Goal: Task Accomplishment & Management: Manage account settings

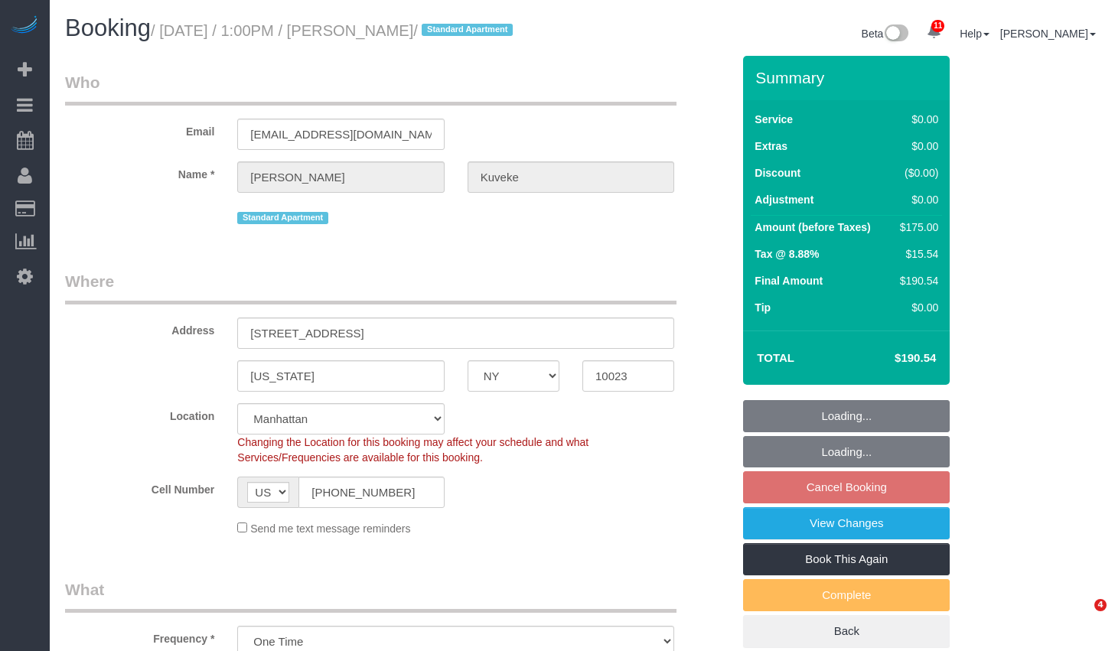
select select "NY"
select select "1"
select select "2"
select select "string:stripe-pm_1S3ayg4VGloSiKo7d8Mby8e4"
select select "spot1"
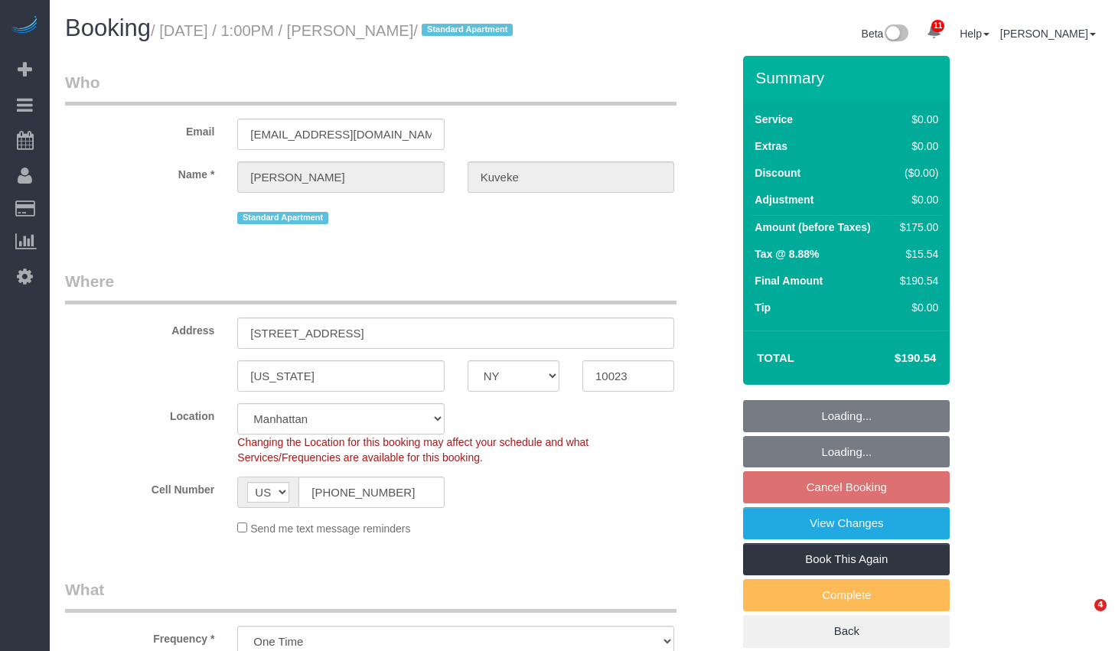
select select "number:89"
select select "number:90"
select select "number:15"
select select "number:5"
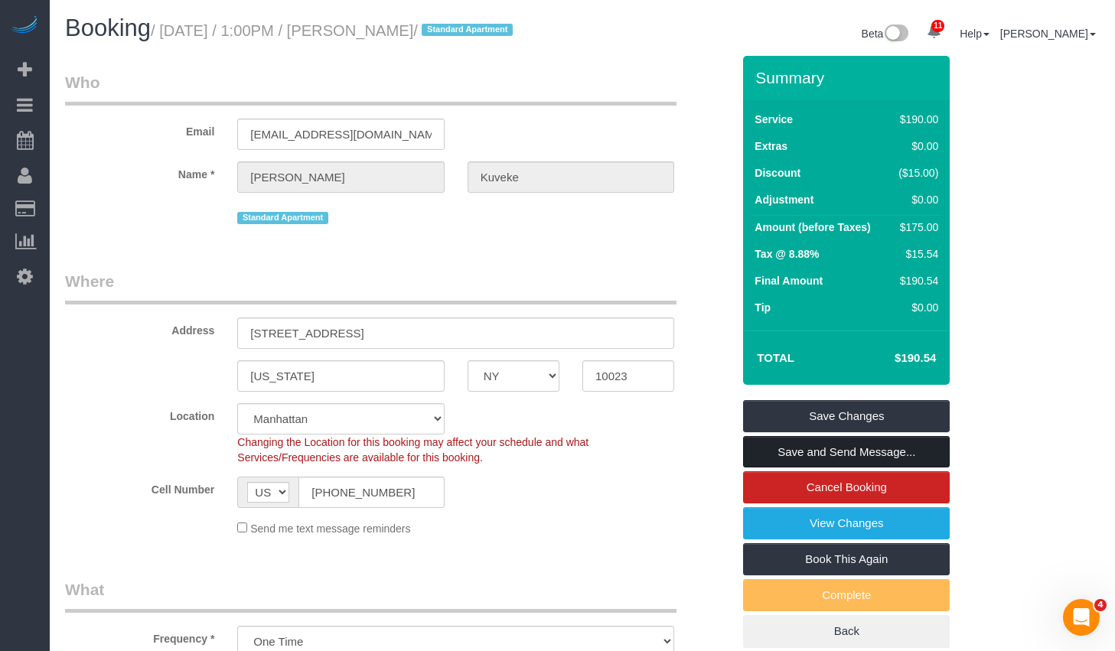
click at [787, 468] on link "Save and Send Message..." at bounding box center [846, 452] width 207 height 32
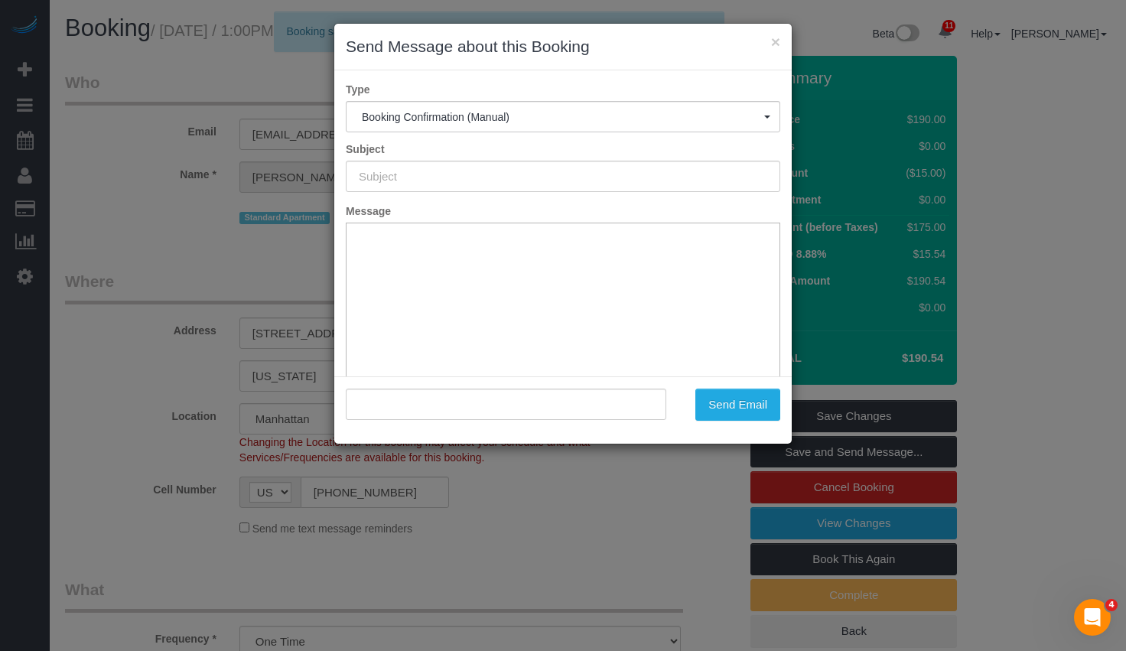
type input "Cleaning Confirmed for 09/05/2025 at 1:00pm"
type input ""Sophia Kuveke" <sophiakuveke@gmail.com>"
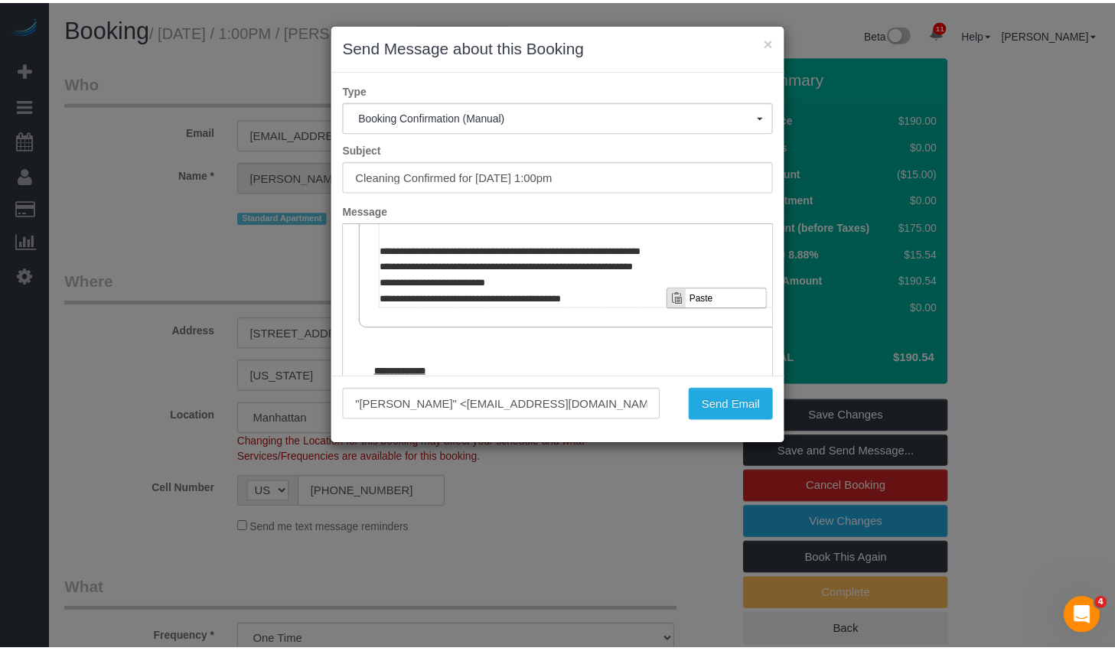
scroll to position [728, 0]
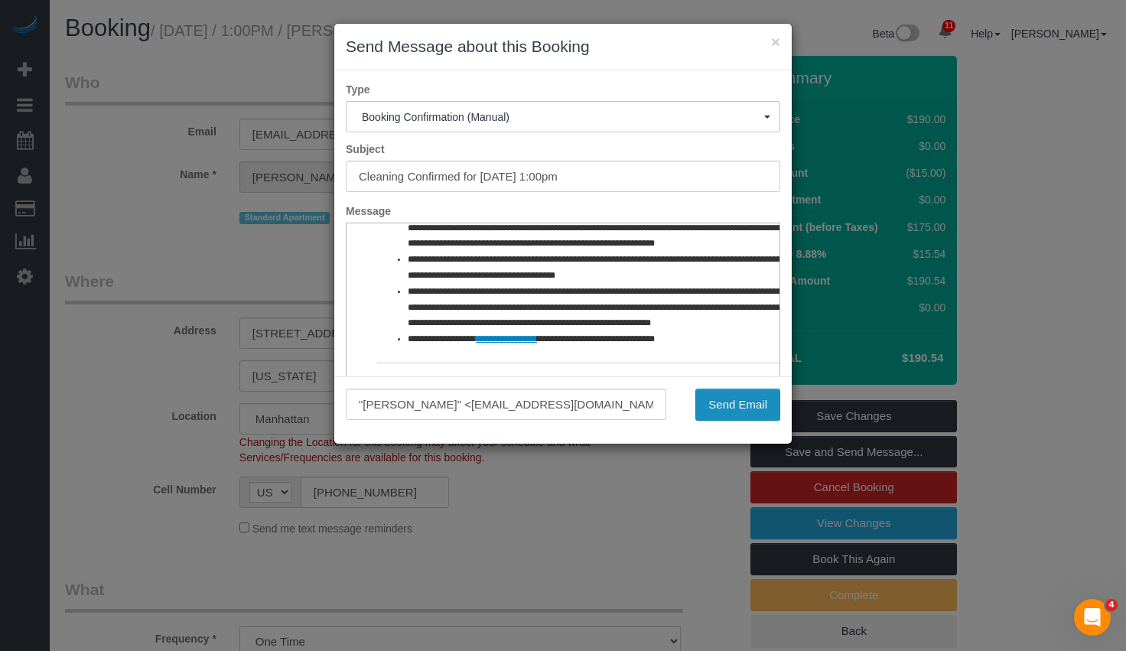
click at [720, 411] on button "Send Email" at bounding box center [737, 405] width 85 height 32
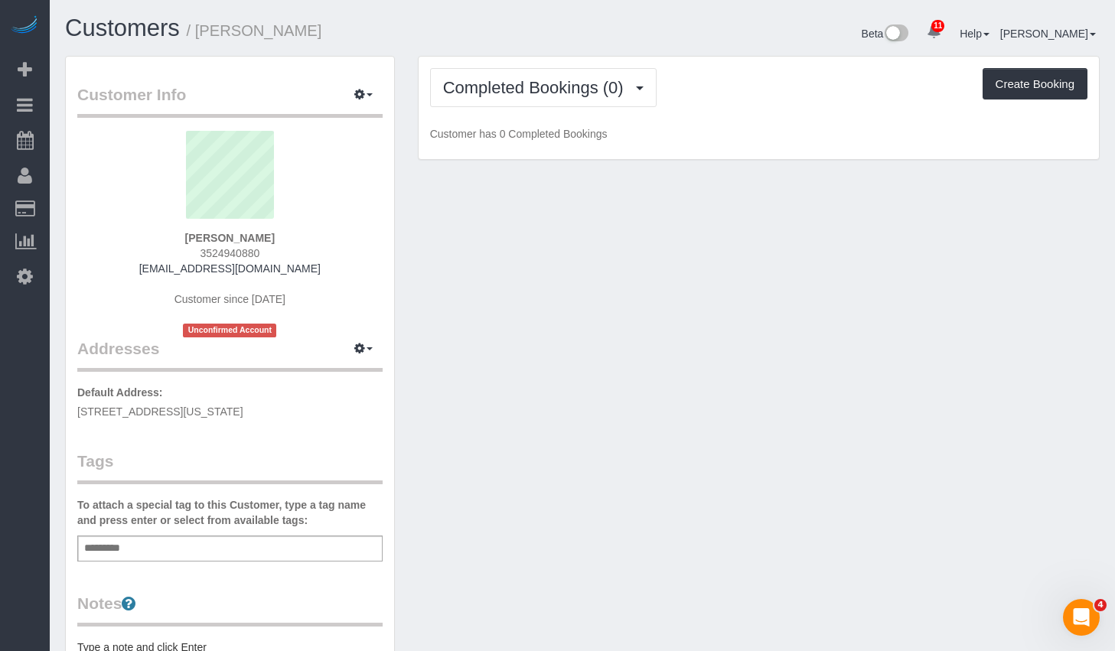
click at [296, 412] on p "Default Address: [STREET_ADDRESS][US_STATE]" at bounding box center [229, 402] width 305 height 34
drag, startPoint x: 288, startPoint y: 410, endPoint x: 77, endPoint y: 418, distance: 211.3
click at [77, 418] on p "Default Address: [STREET_ADDRESS][US_STATE]" at bounding box center [229, 402] width 305 height 34
copy span "295 Park Ave S, 20, New York, NY 10010"
click at [365, 348] on button "button" at bounding box center [363, 349] width 38 height 24
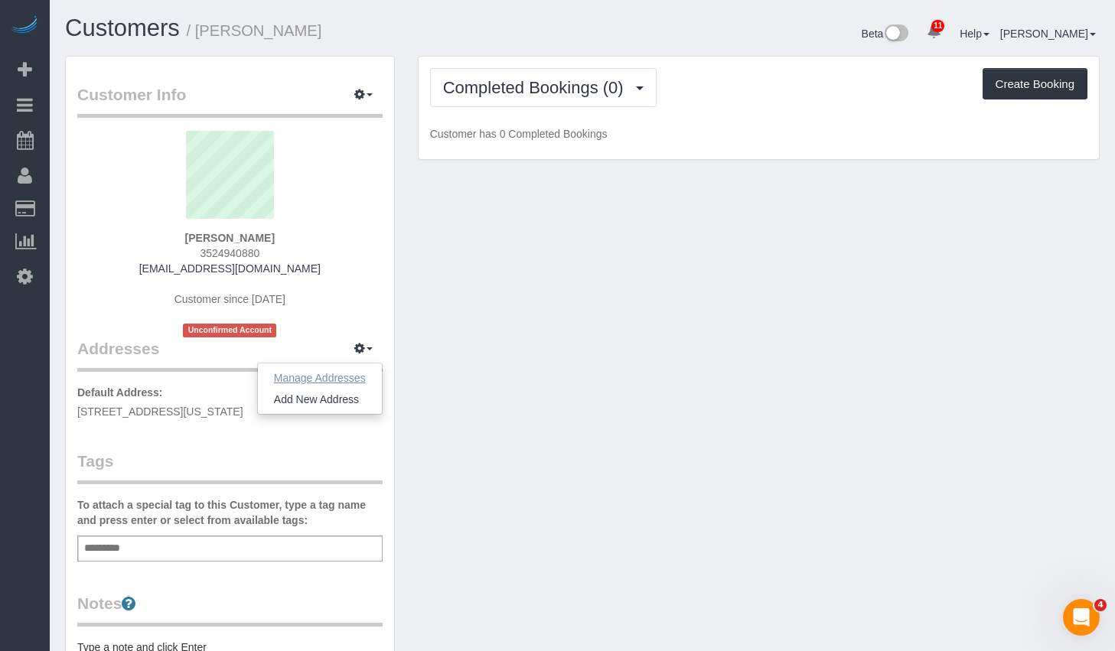
click at [346, 380] on button "Manage Addresses" at bounding box center [320, 377] width 124 height 21
select select "NY"
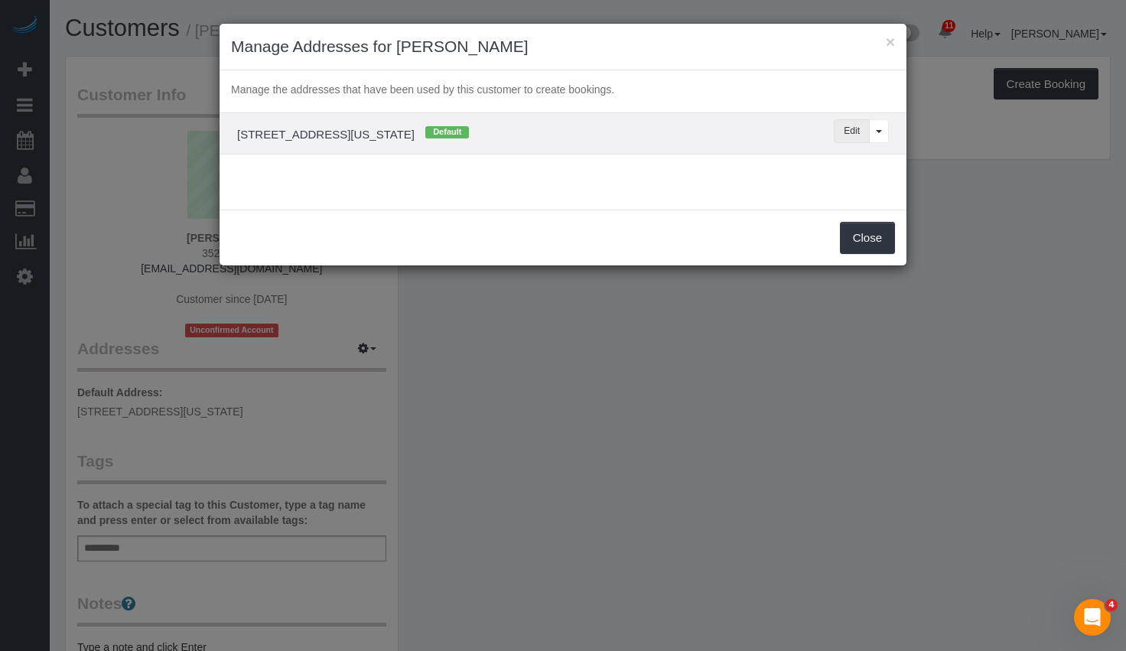
click at [852, 130] on button "Edit" at bounding box center [852, 131] width 36 height 24
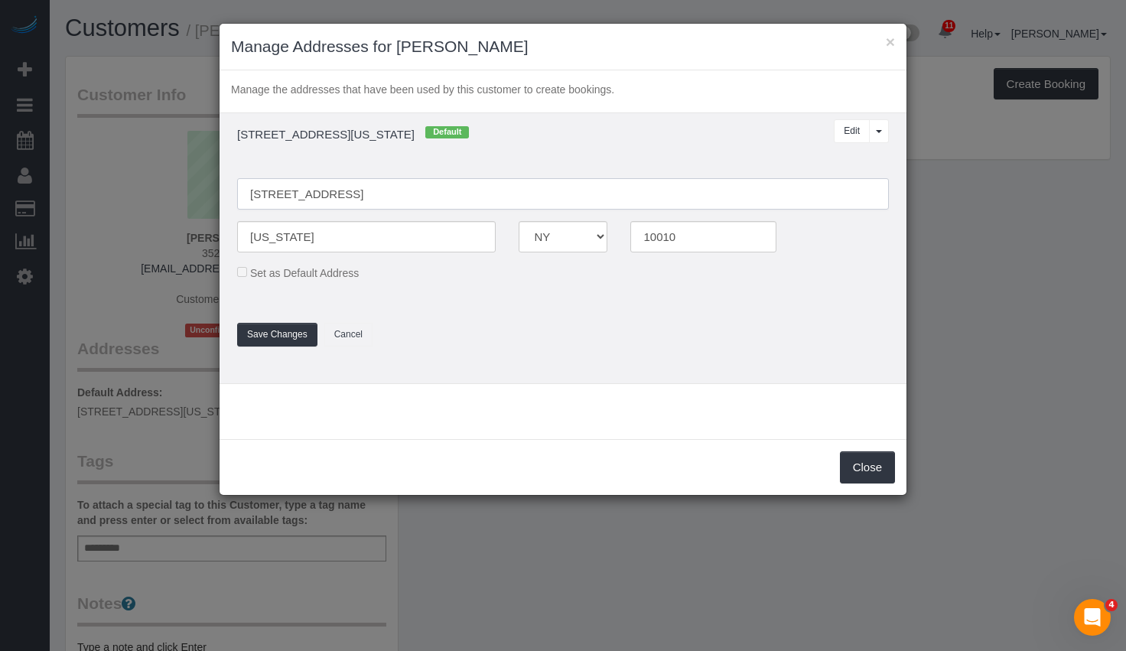
click at [325, 197] on input "295 Park Ave S, 20" at bounding box center [563, 193] width 652 height 31
click at [335, 196] on input "295 Park Ave S, 20" at bounding box center [563, 193] width 652 height 31
type input "295 Park Ave S, Apt. 20"
click at [277, 336] on button "Save Changes" at bounding box center [277, 335] width 80 height 24
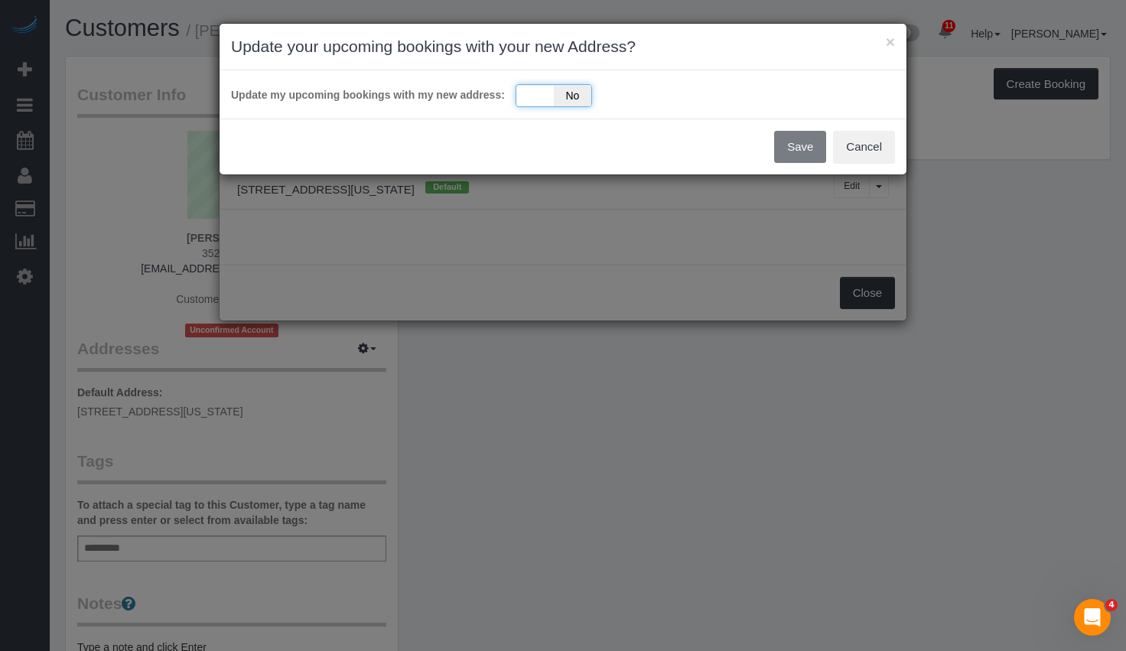
click at [552, 96] on div "Yes No" at bounding box center [554, 95] width 77 height 23
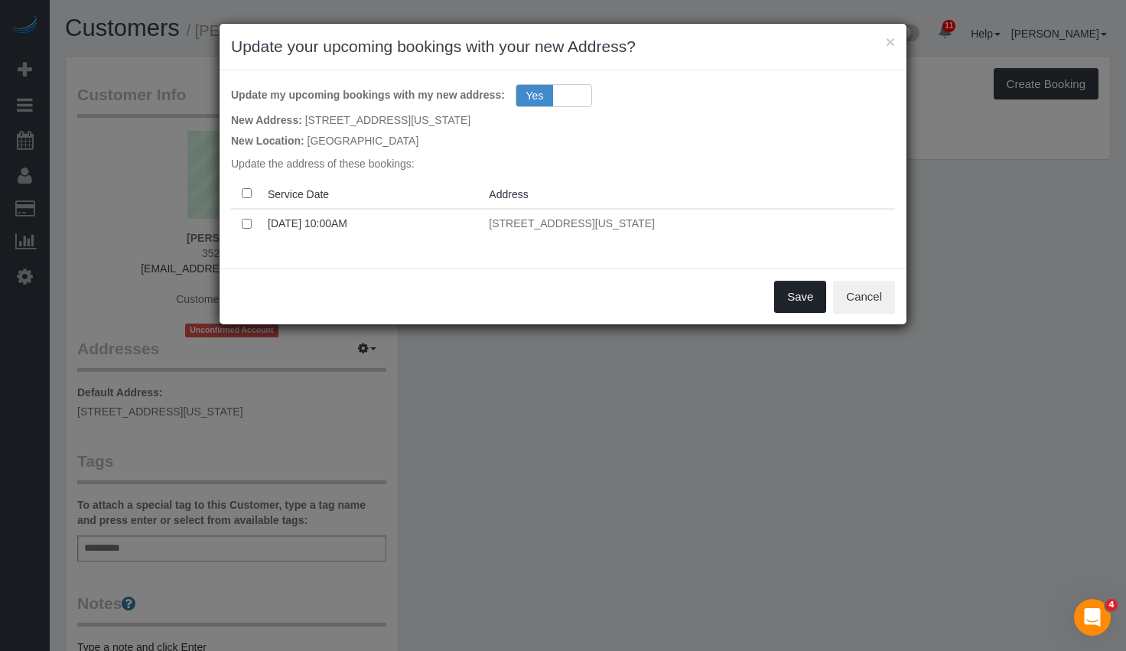
click at [786, 299] on button "Save" at bounding box center [800, 297] width 52 height 32
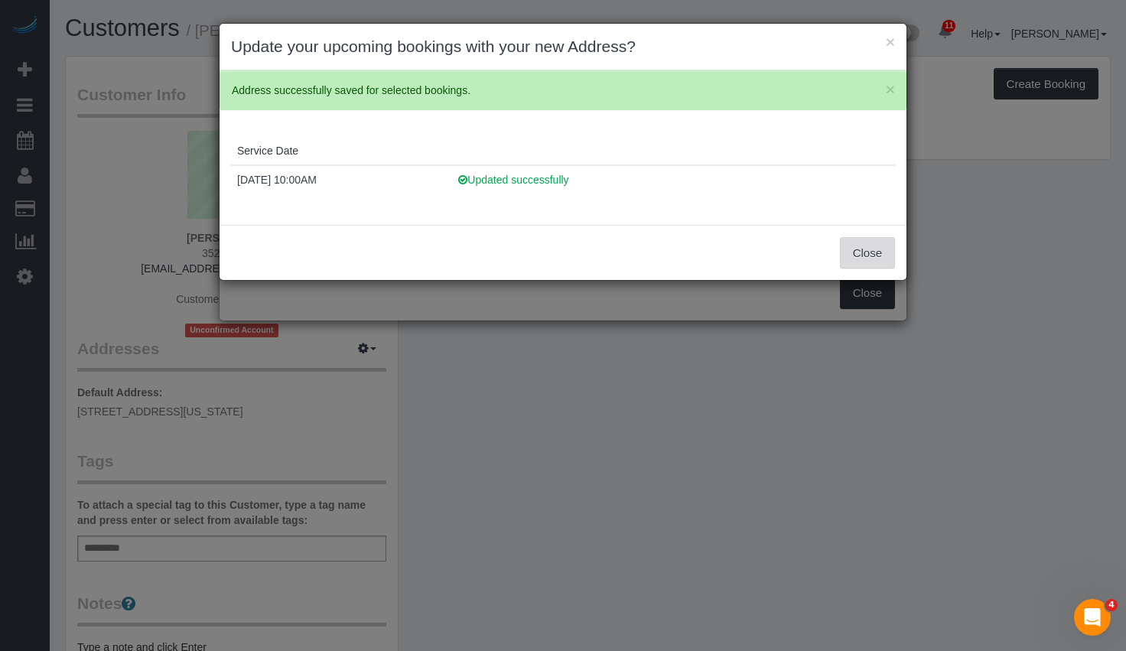
click at [868, 253] on button "Close" at bounding box center [867, 253] width 55 height 32
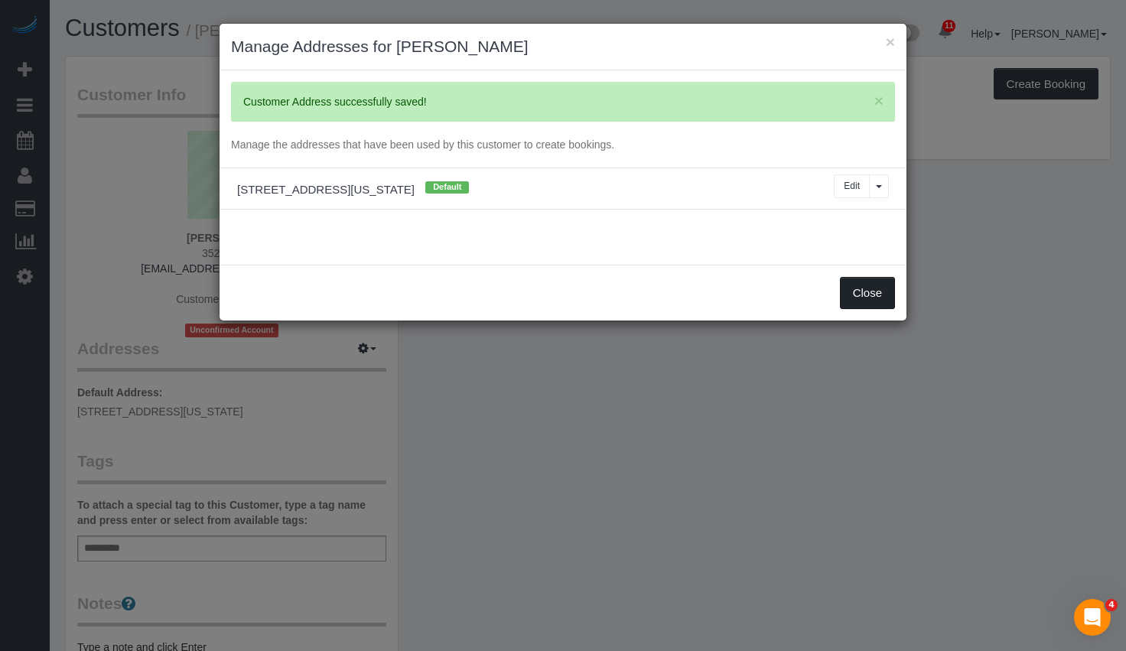
click at [862, 288] on button "Close" at bounding box center [867, 293] width 55 height 32
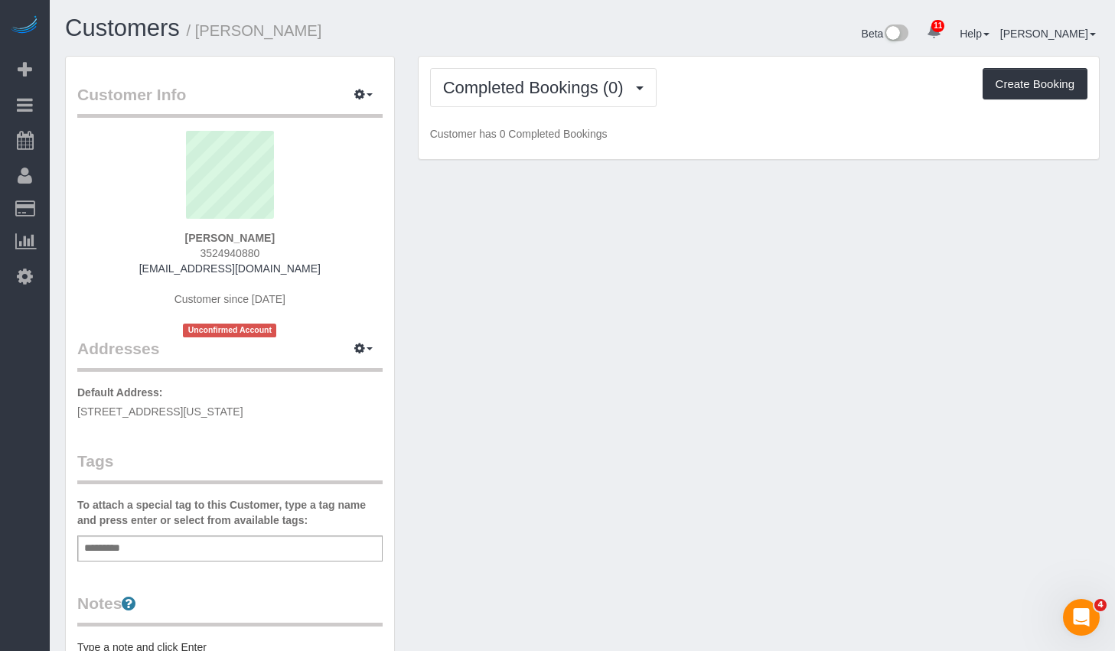
click at [180, 549] on div "Add a tag" at bounding box center [229, 549] width 305 height 26
click at [180, 546] on div "Add a tag" at bounding box center [229, 549] width 305 height 26
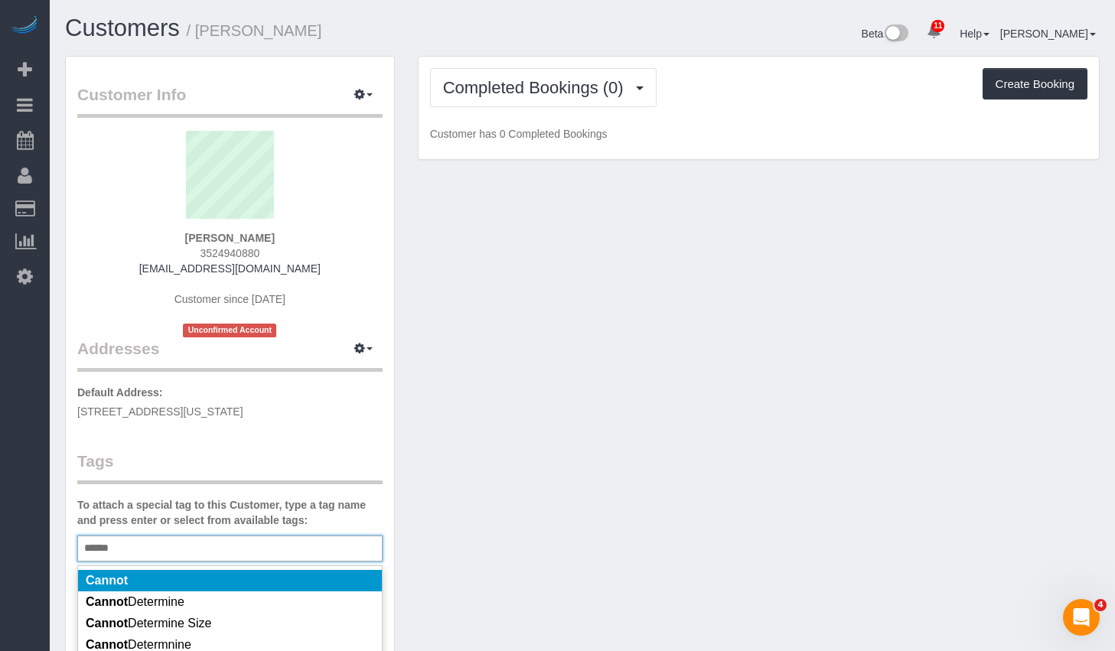
scroll to position [186, 0]
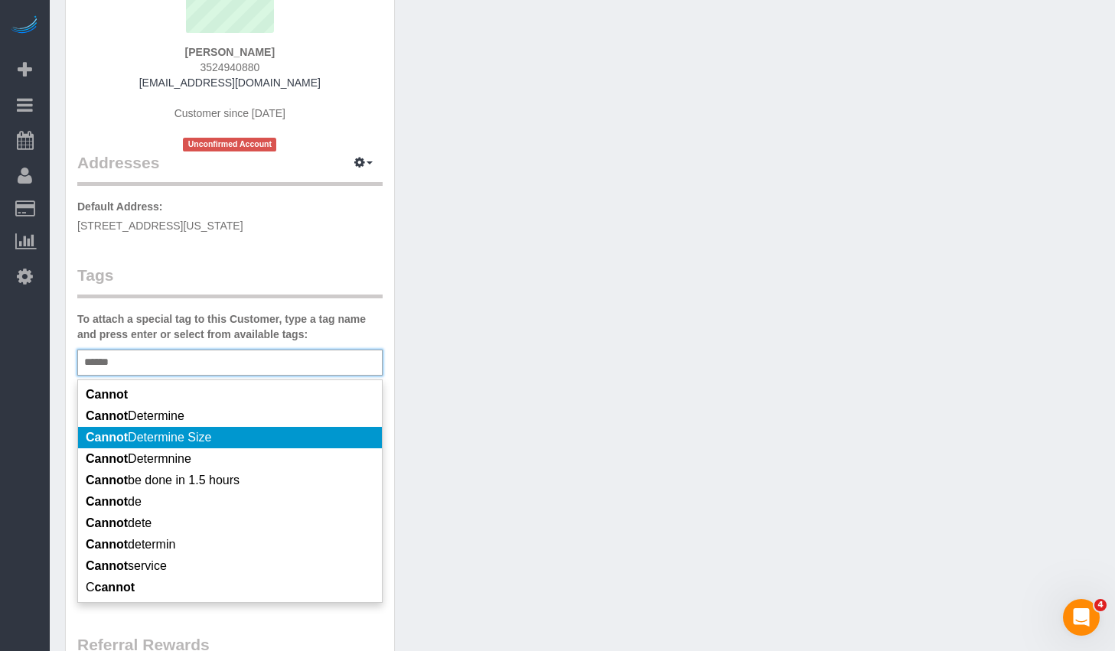
type input "******"
click at [184, 438] on span "Cannot Determine Size" at bounding box center [148, 437] width 125 height 13
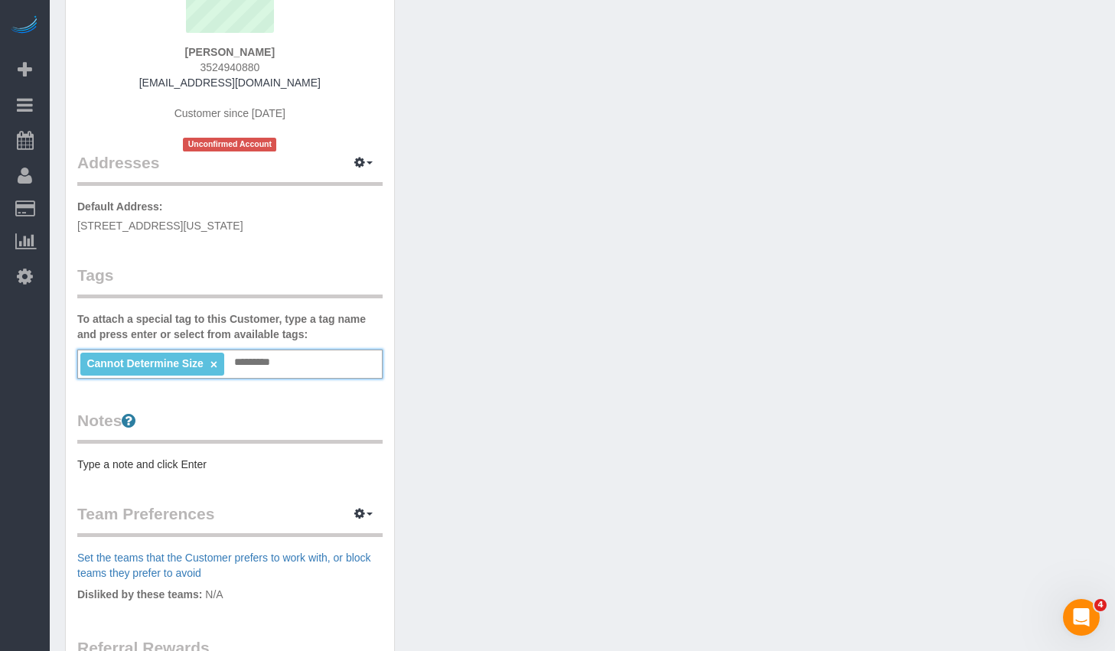
click at [555, 372] on div "Customer Info Edit Contact Info Send Message Email Preferences Special Sales Ta…" at bounding box center [582, 384] width 1057 height 1028
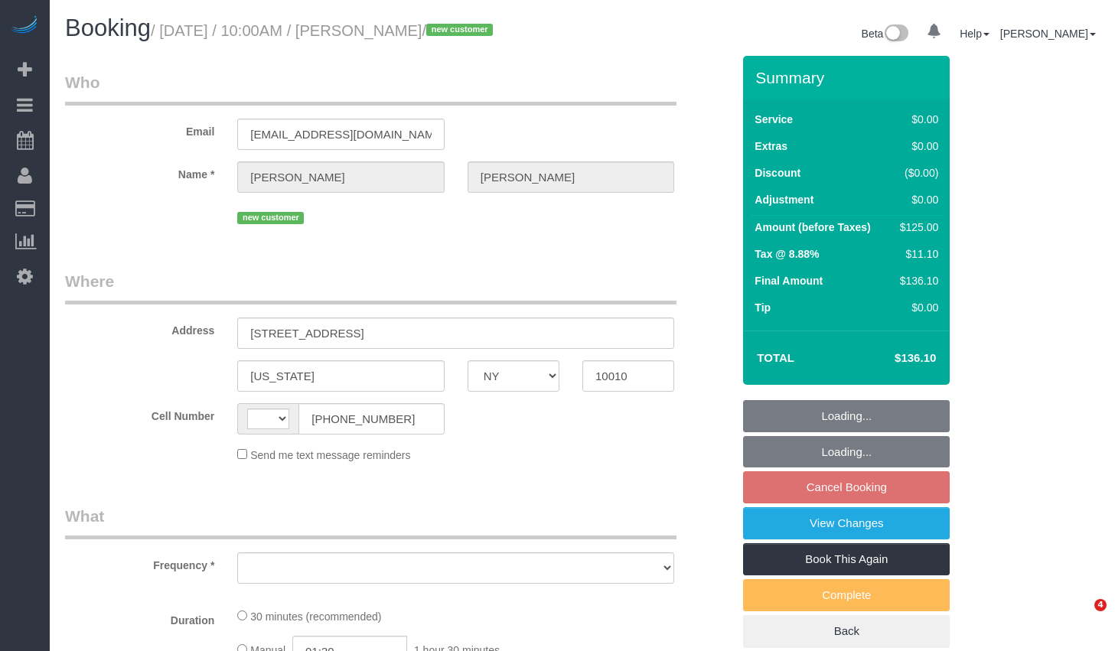
select select "NY"
select select "string:US"
select select "object:713"
select select "number:58"
select select "number:72"
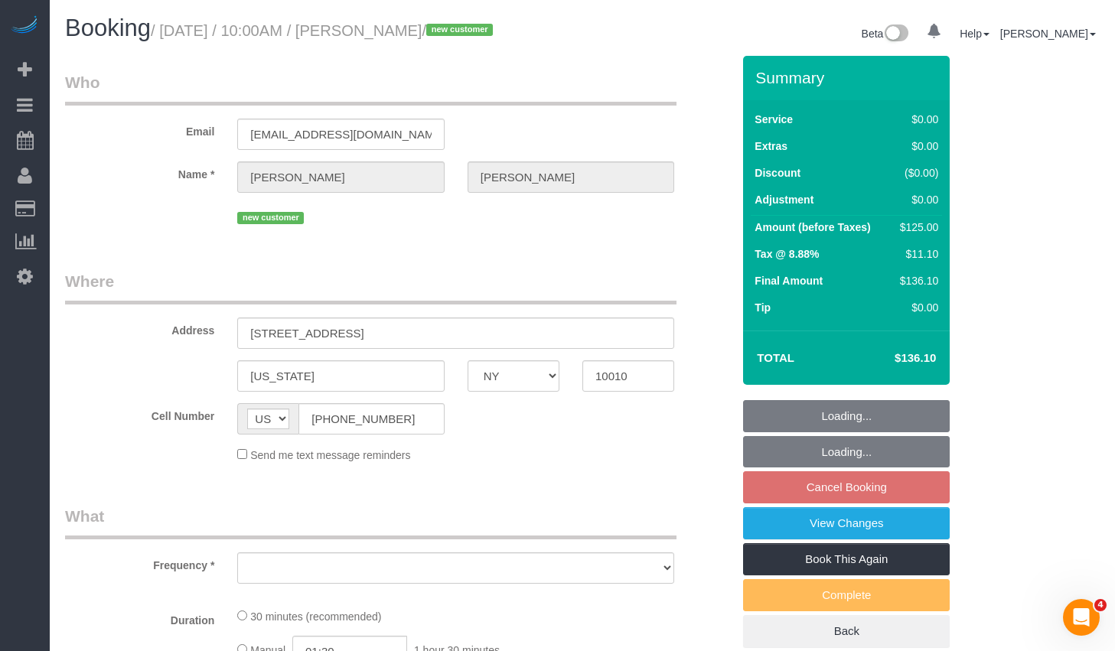
select select "number:15"
select select "number:5"
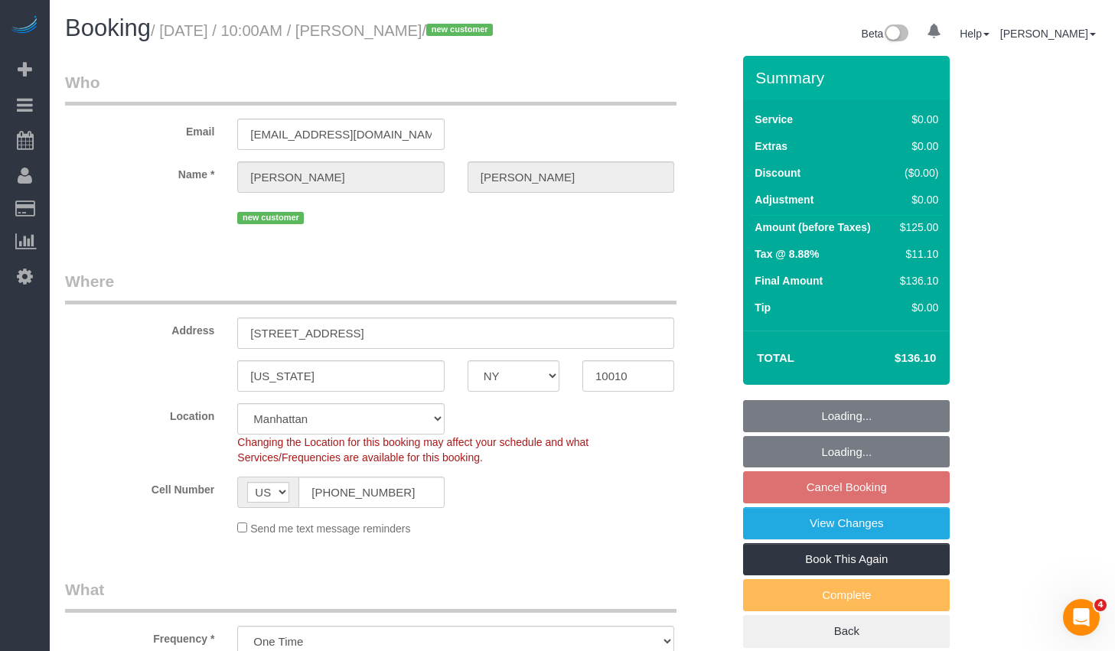
select select "object:1358"
select select "string:stripe-pm_1S3dvy4VGloSiKo7qg53GmC9"
select select "spot2"
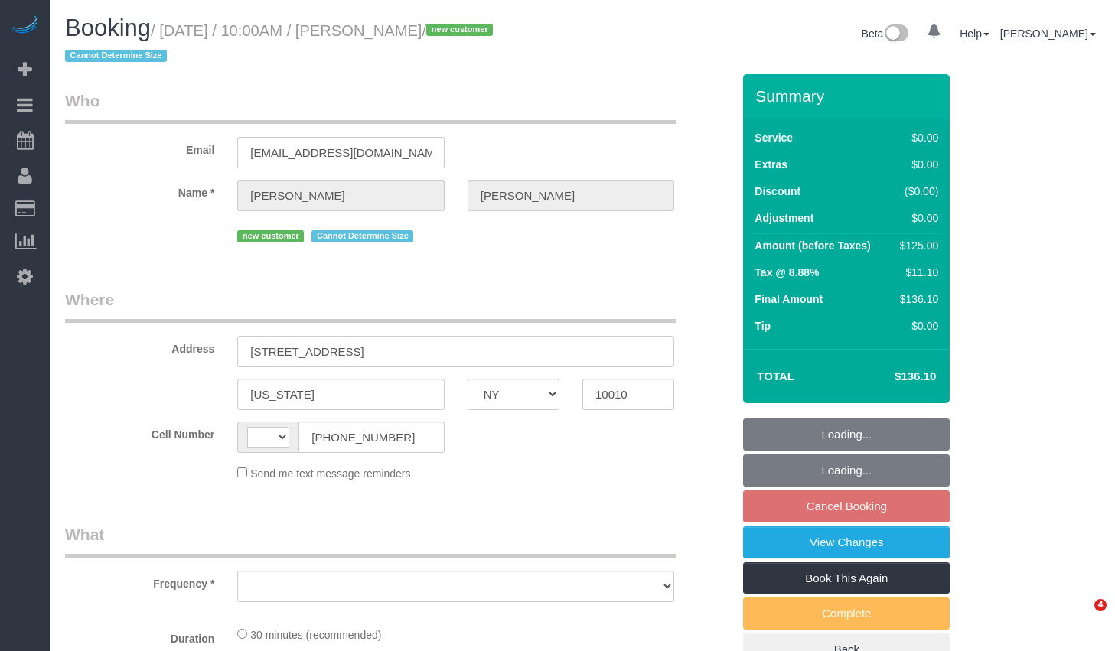
select select "NY"
select select "string:[GEOGRAPHIC_DATA]"
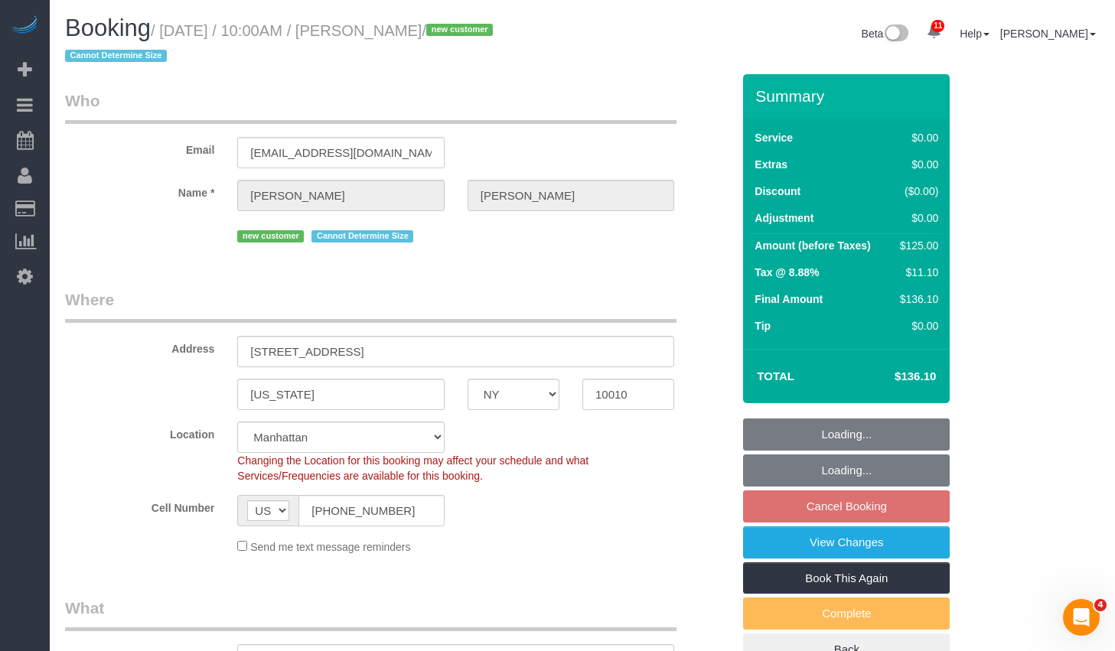
select select "string:stripe-pm_1S3dvy4VGloSiKo7qg53GmC9"
select select "object:719"
select select "spot2"
select select "number:58"
select select "number:72"
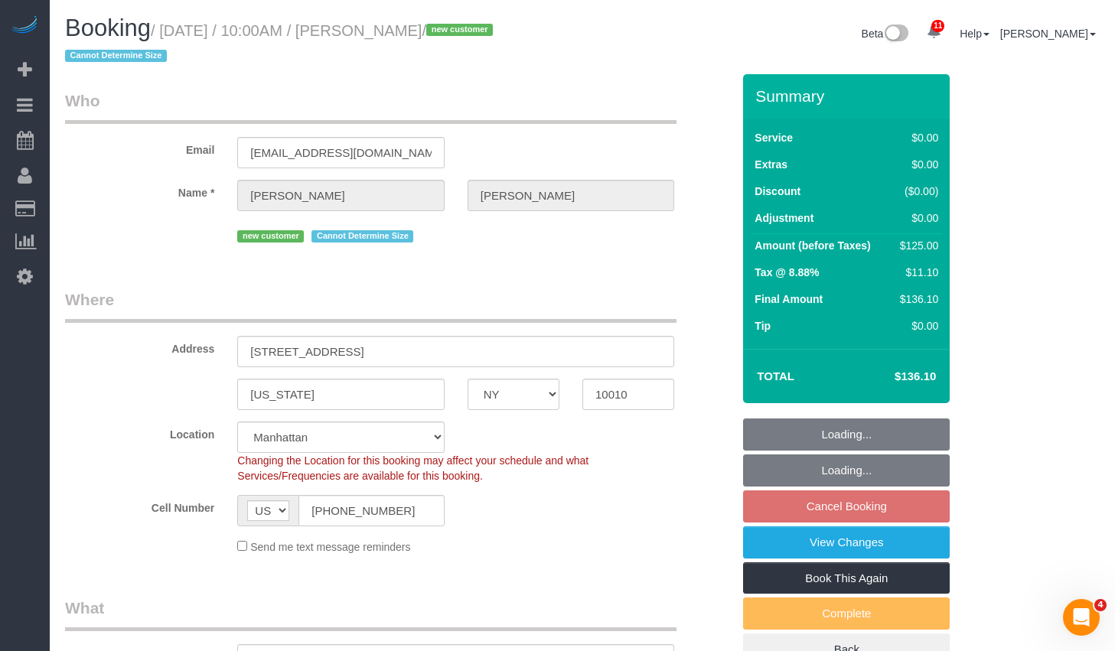
select select "number:15"
select select "number:5"
select select "object:1362"
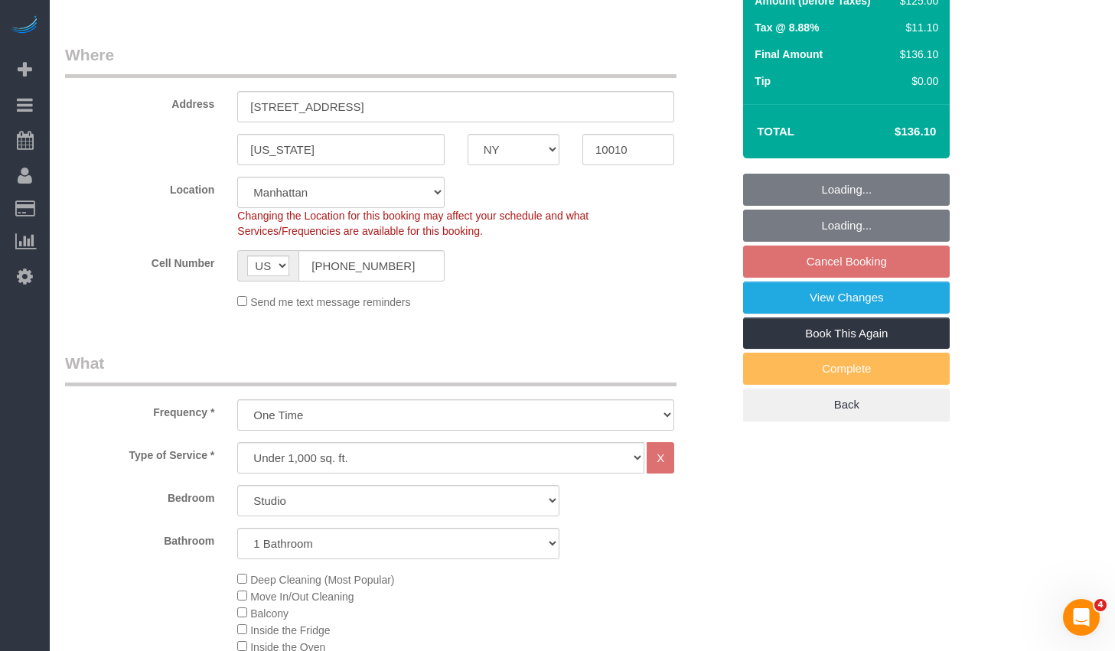
scroll to position [588, 0]
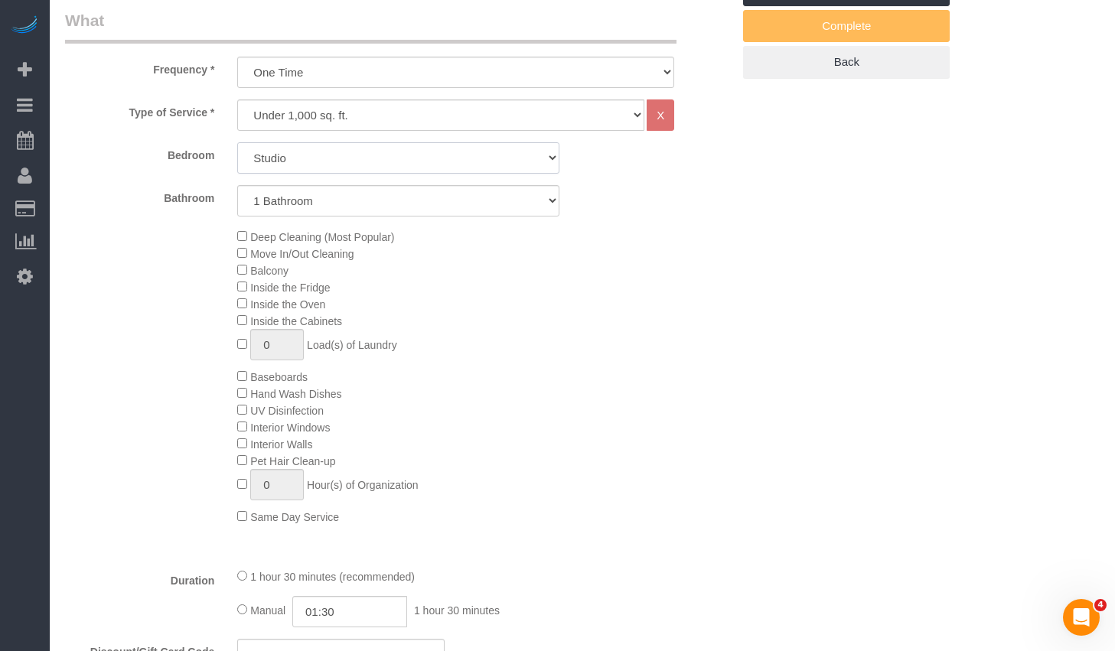
click at [397, 163] on select "Studio 1 Bedroom 2 Bedrooms 3 Bedrooms" at bounding box center [398, 157] width 322 height 31
select select "1"
click at [237, 142] on select "Studio 1 Bedroom 2 Bedrooms 3 Bedrooms" at bounding box center [398, 157] width 322 height 31
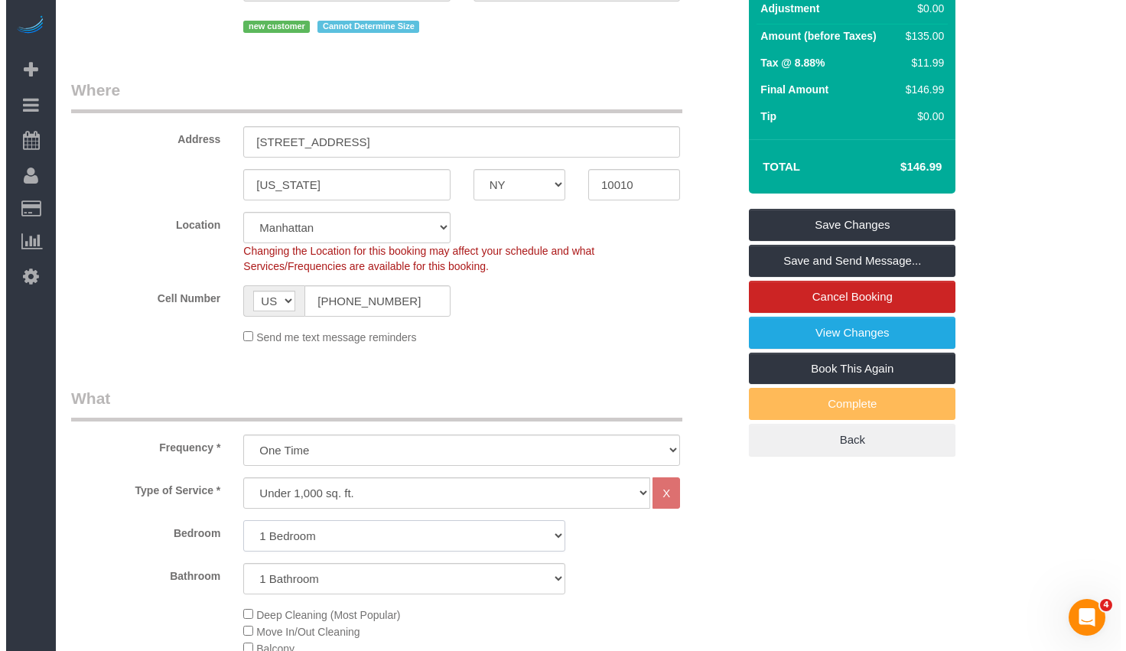
scroll to position [0, 0]
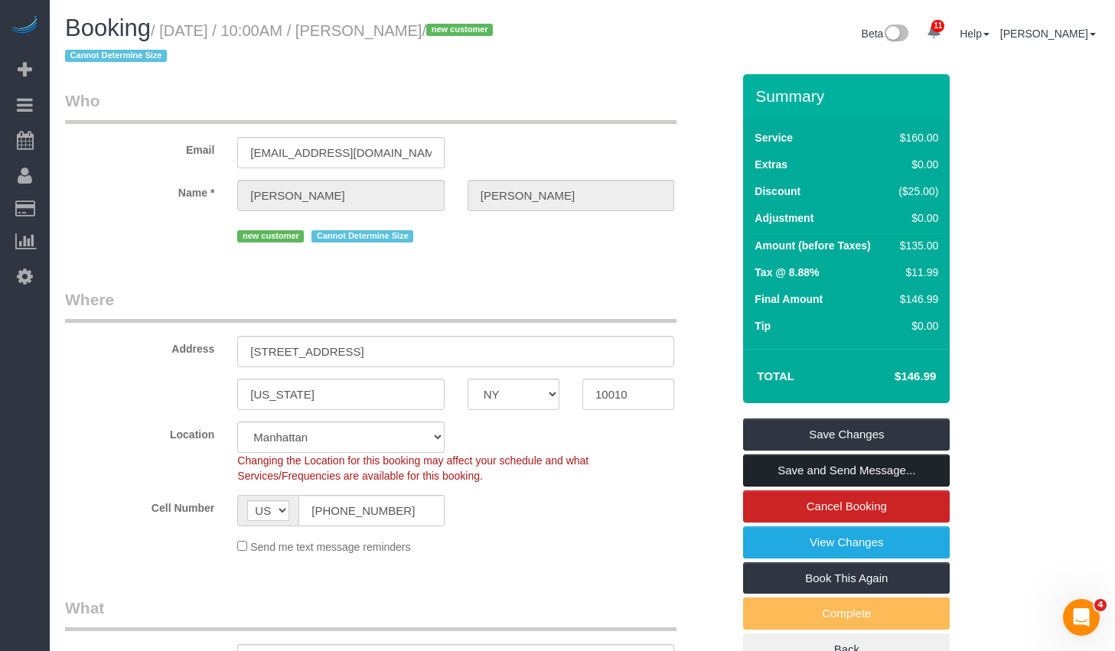
click at [812, 475] on link "Save and Send Message..." at bounding box center [846, 470] width 207 height 32
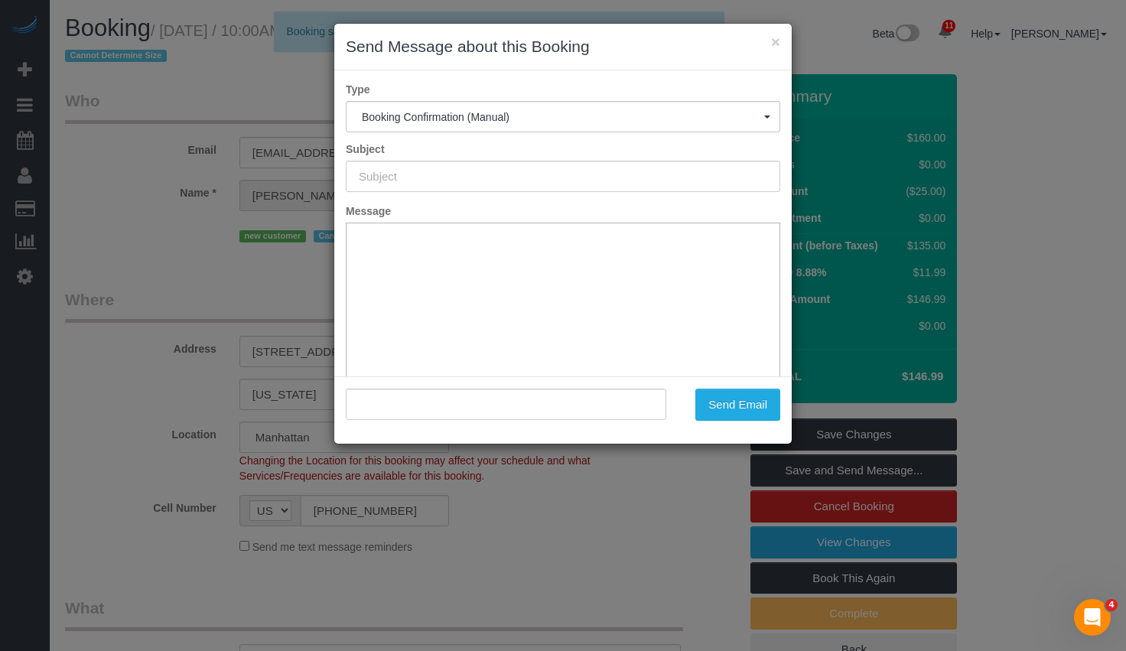
type input "Cleaning Confirmed for [DATE] 10:00am"
type input ""[PERSON_NAME]" <[EMAIL_ADDRESS][DOMAIN_NAME]>"
click at [950, 372] on div "× Send Message about this Booking Type Booking Confirmation (Manual) Booking Co…" at bounding box center [563, 325] width 1126 height 651
click at [777, 43] on button "×" at bounding box center [775, 42] width 9 height 16
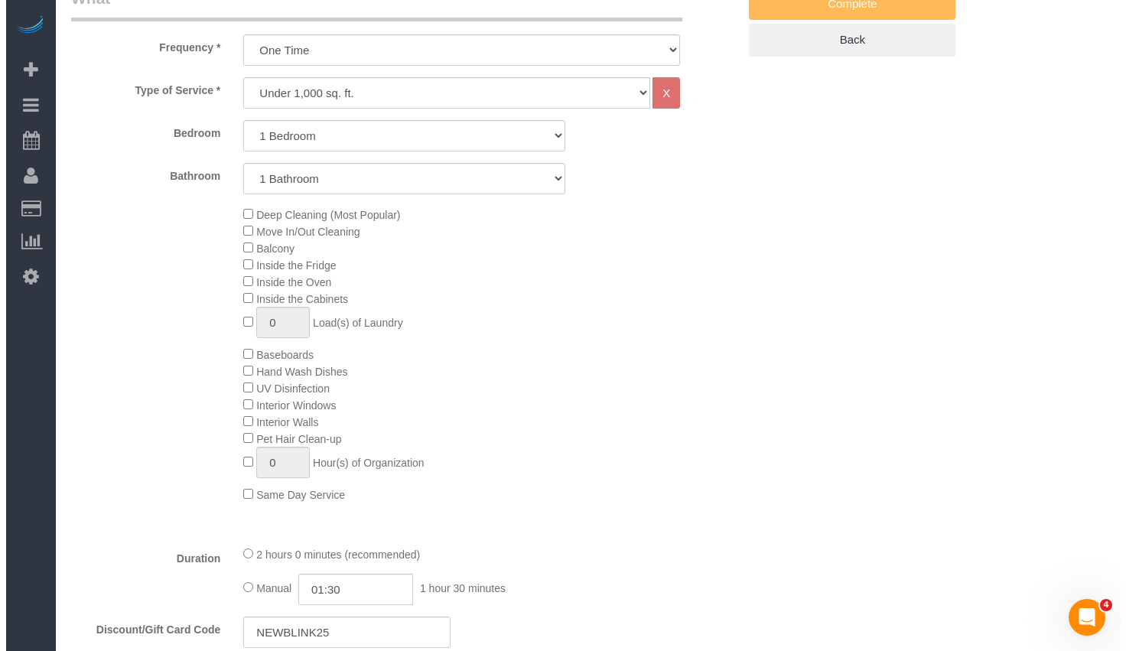
scroll to position [364, 0]
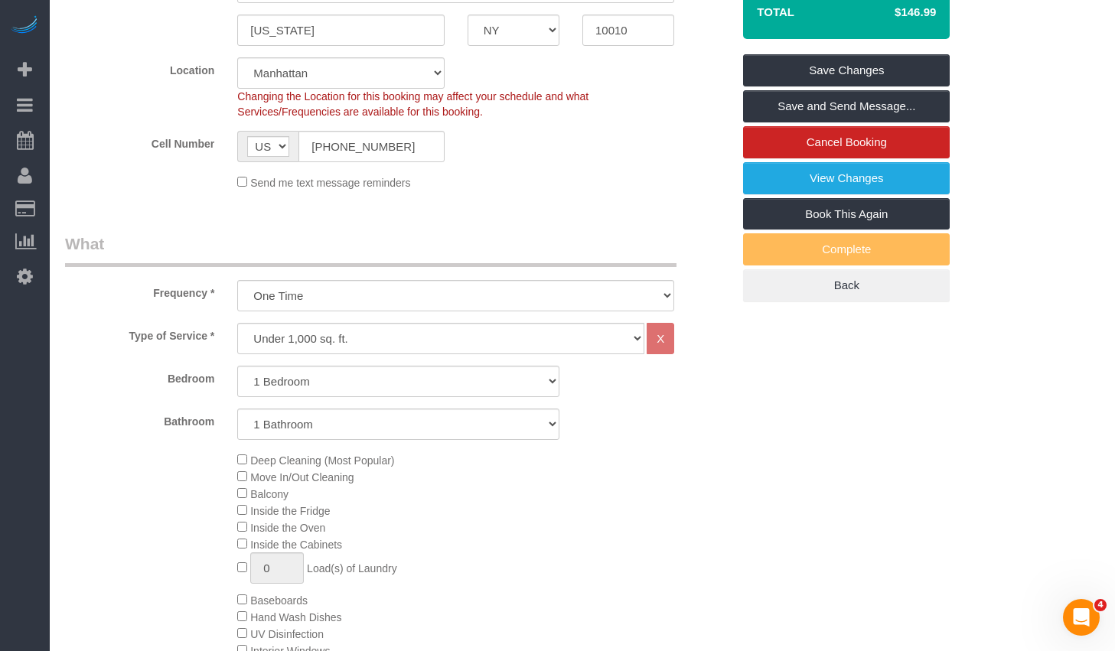
click at [418, 361] on div "Type of Service * Under 1,000 sq. ft. 1,001 - 1,500 sq. ft. 1,500+ sq. ft. Cust…" at bounding box center [398, 551] width 666 height 456
click at [412, 369] on select "Studio 1 Bedroom 2 Bedrooms 3 Bedrooms" at bounding box center [398, 381] width 322 height 31
select select "0"
click at [237, 366] on select "Studio 1 Bedroom 2 Bedrooms 3 Bedrooms" at bounding box center [398, 381] width 322 height 31
click at [788, 106] on link "Save and Send Message..." at bounding box center [846, 106] width 207 height 32
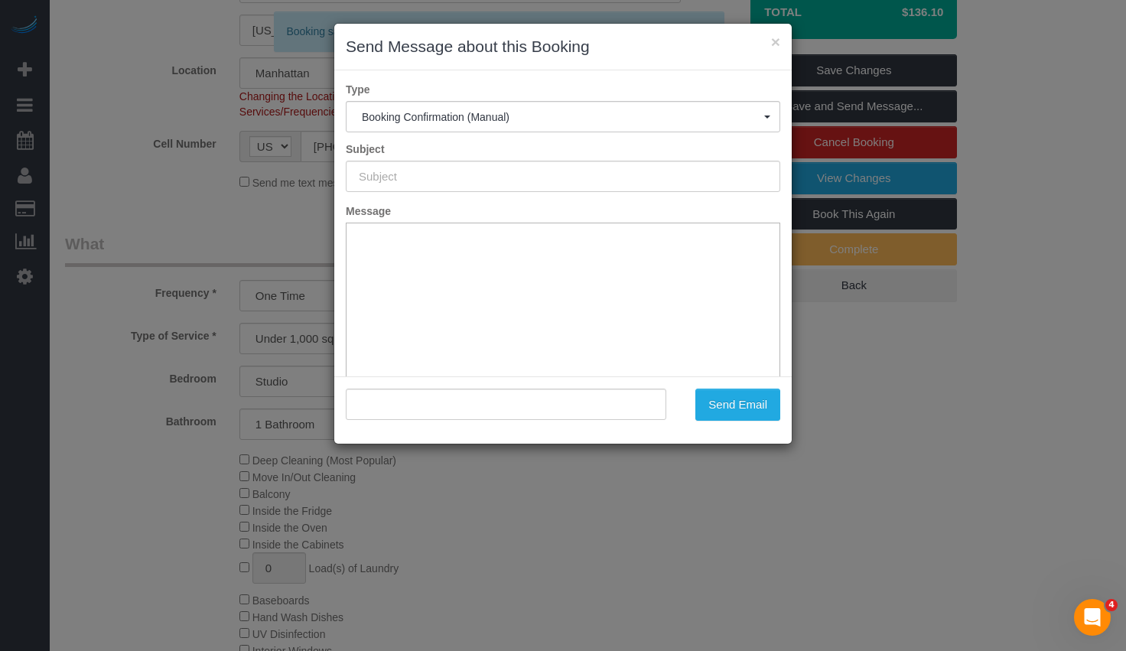
type input "Cleaning Confirmed for [DATE] 10:00am"
type input ""[PERSON_NAME]" <[EMAIL_ADDRESS][DOMAIN_NAME]>"
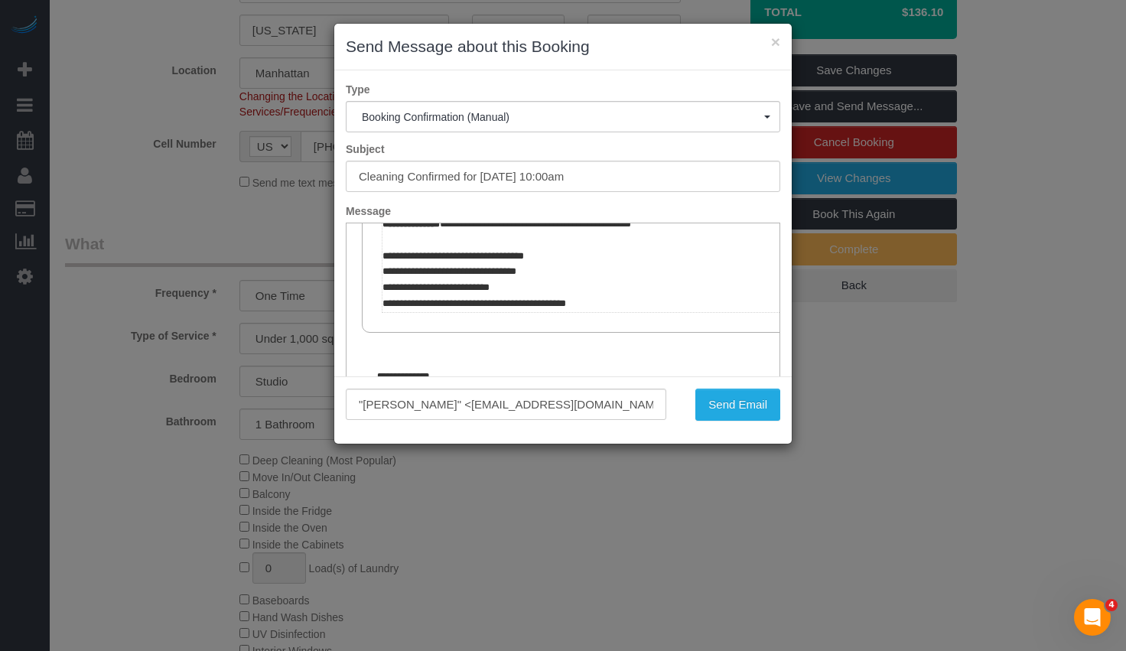
scroll to position [728, 0]
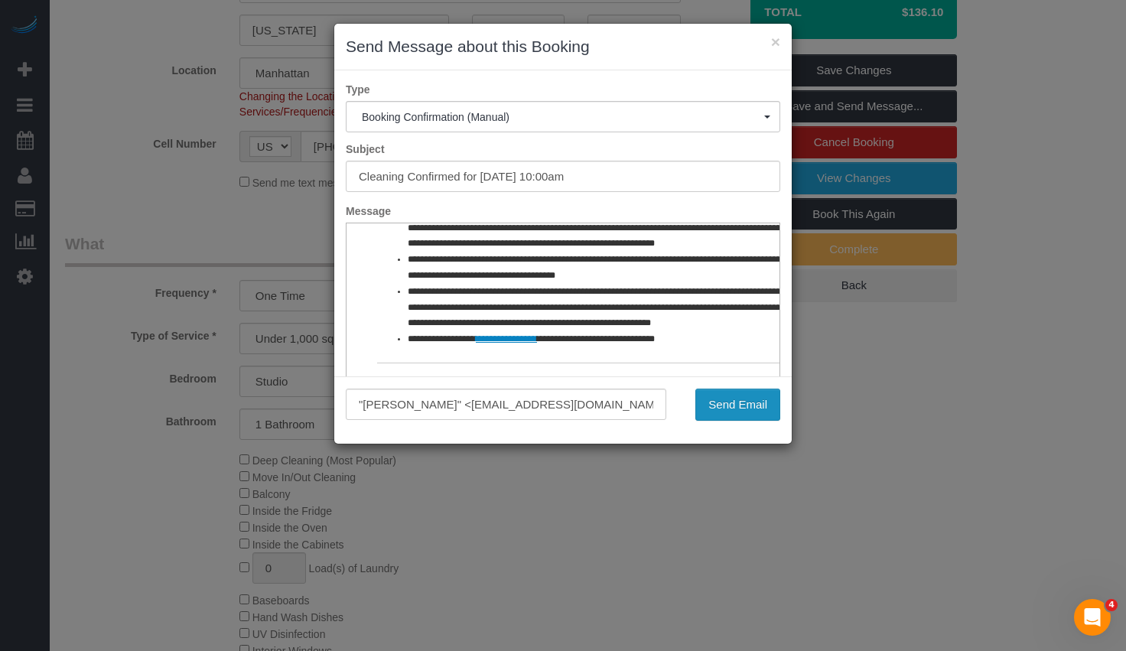
click at [735, 401] on button "Send Email" at bounding box center [737, 405] width 85 height 32
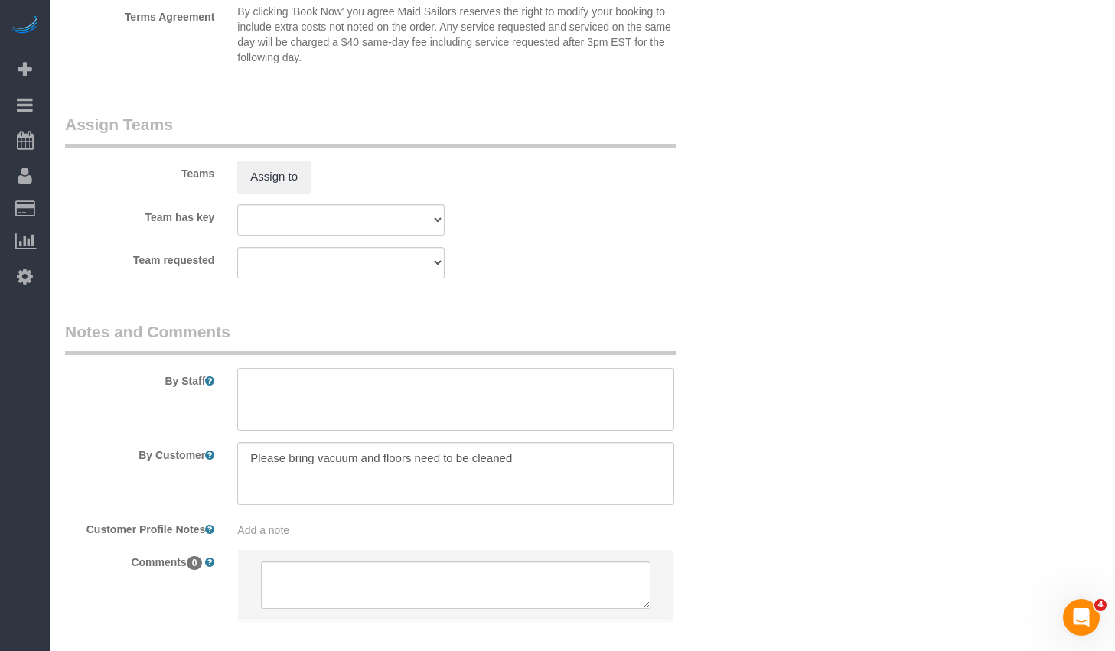
scroll to position [2084, 0]
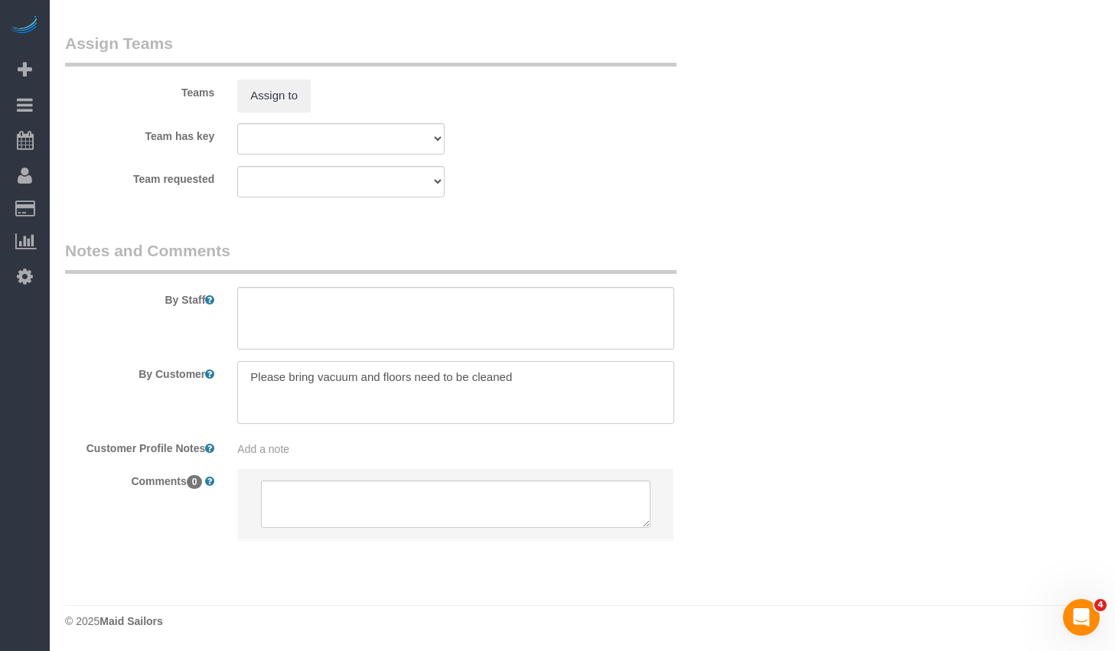
click at [526, 393] on textarea at bounding box center [455, 392] width 437 height 63
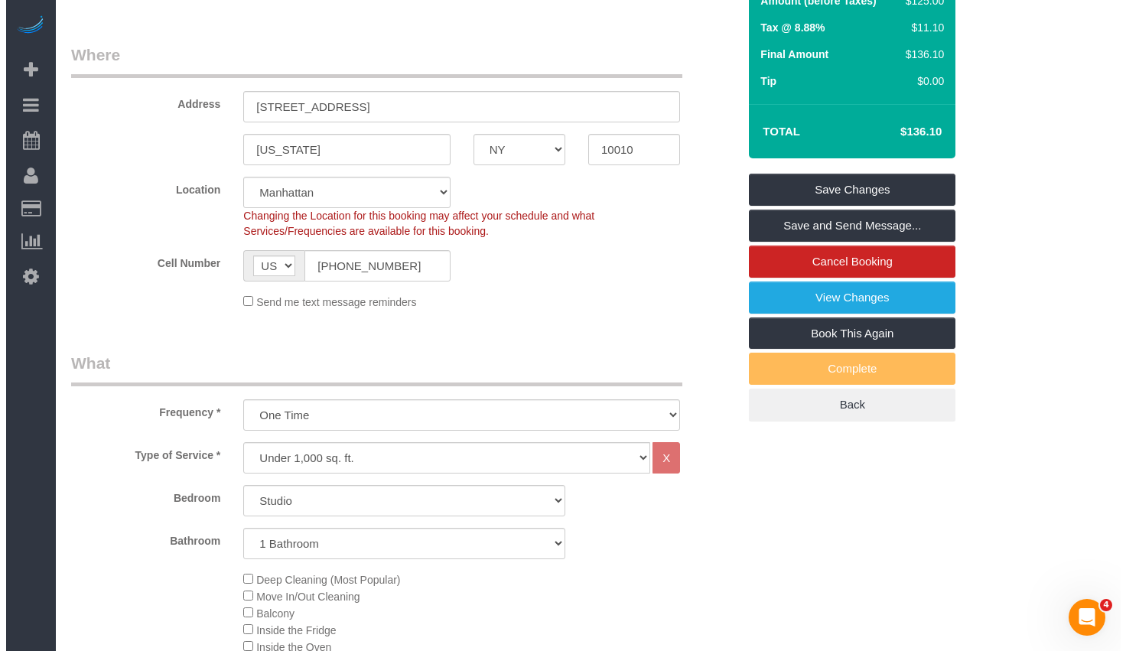
scroll to position [37, 0]
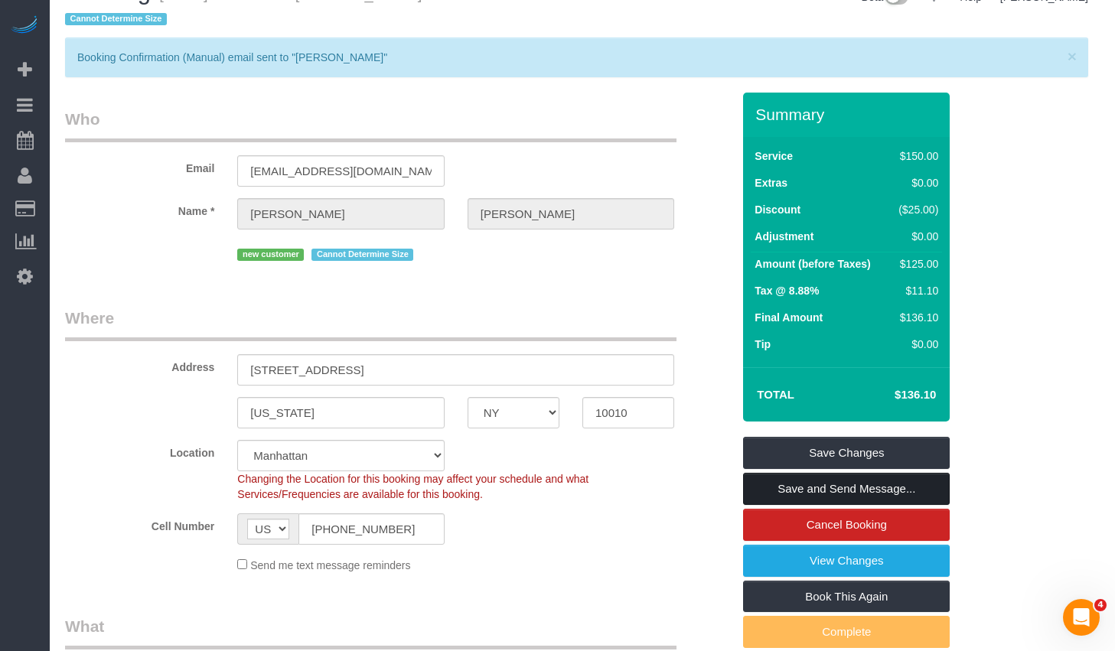
type textarea "Please bring vacuum and floors need to be cleaned Call client 30 mins before cl…"
click at [793, 493] on link "Save and Send Message..." at bounding box center [846, 489] width 207 height 32
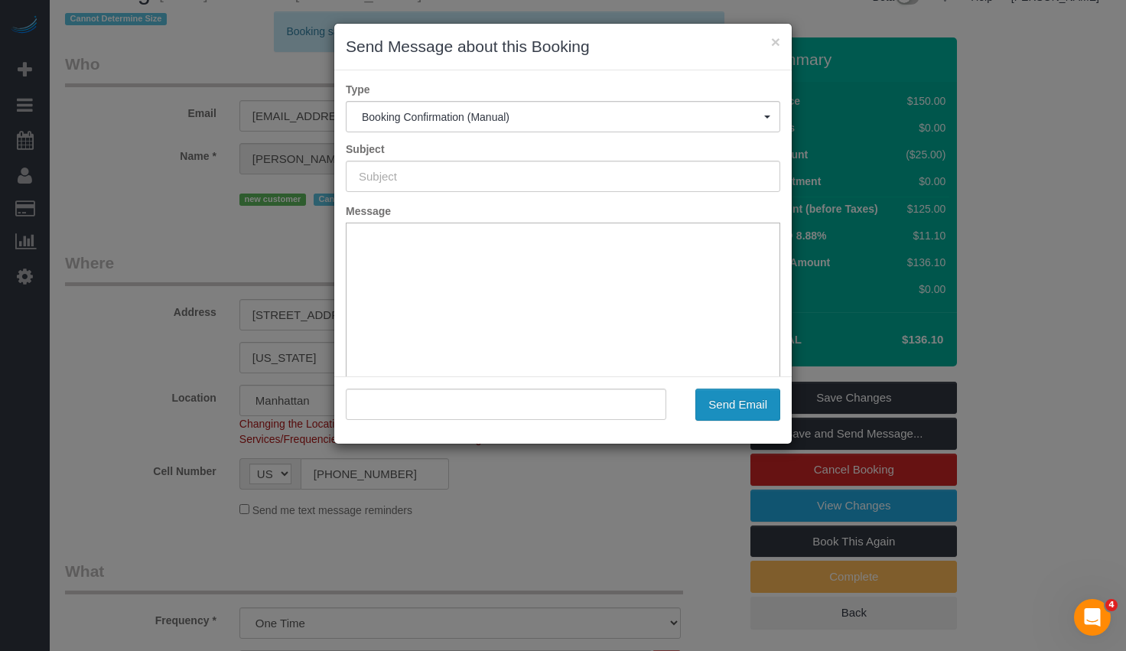
type input "Cleaning Confirmed for [DATE] 10:00am"
type input ""[PERSON_NAME]" <[EMAIL_ADDRESS][DOMAIN_NAME]>"
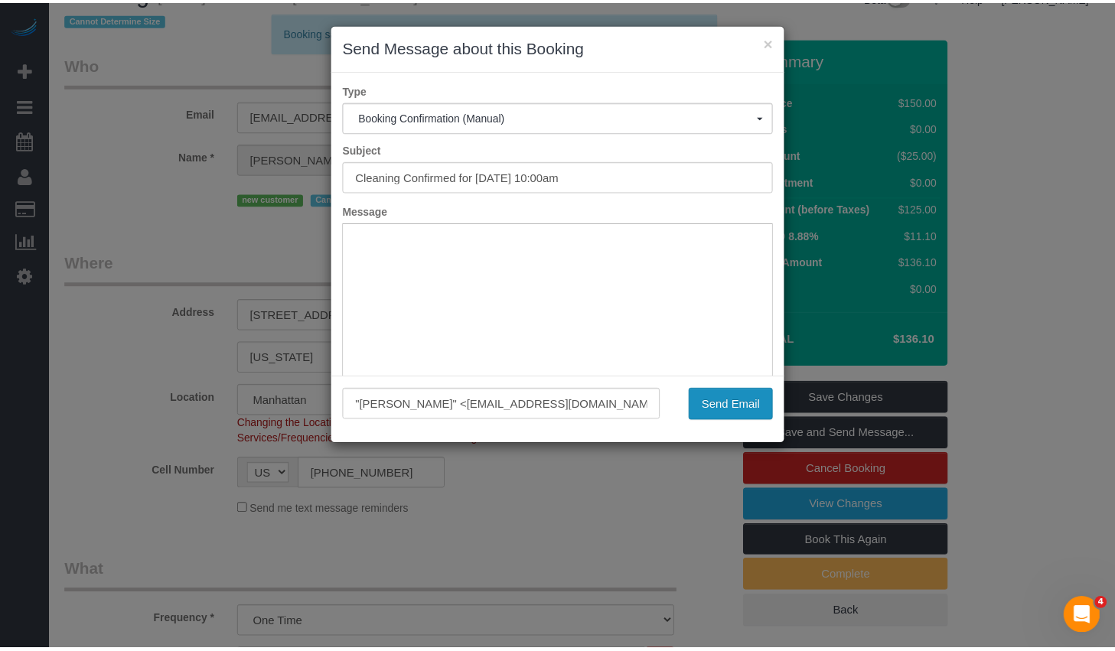
scroll to position [0, 0]
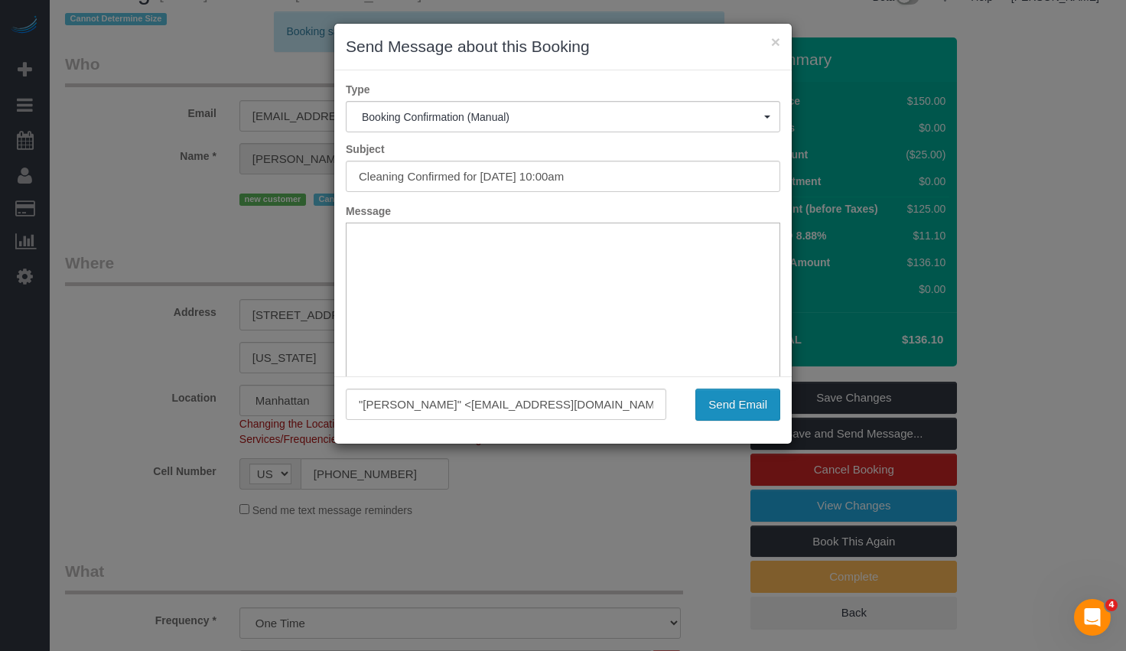
click at [732, 407] on button "Send Email" at bounding box center [737, 405] width 85 height 32
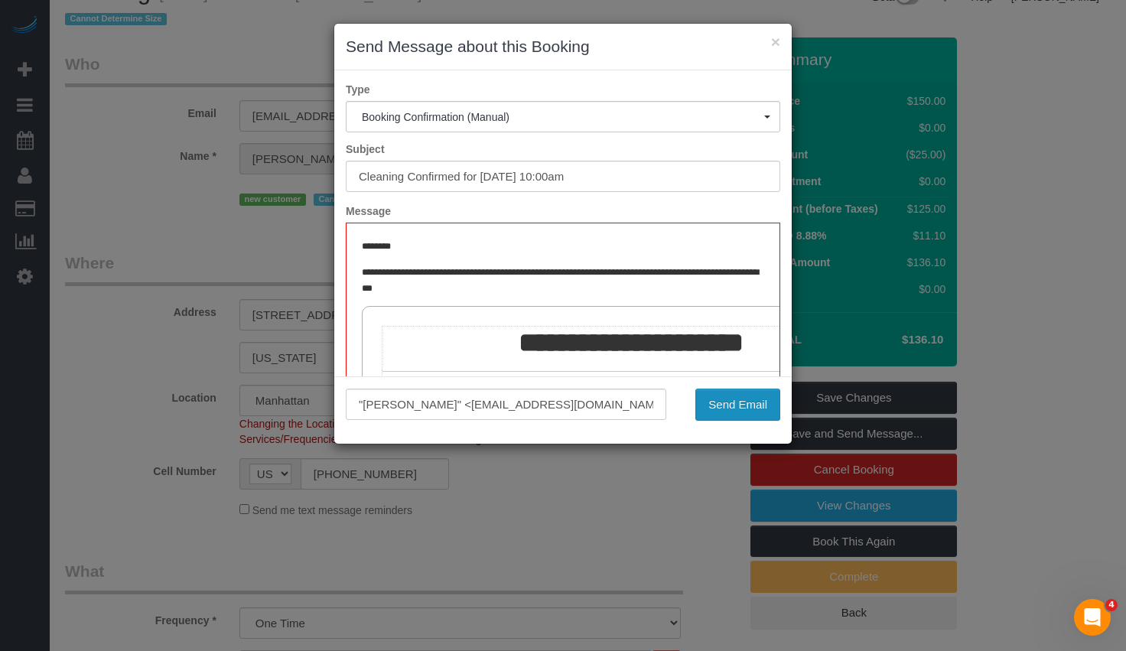
click at [733, 401] on button "Send Email" at bounding box center [737, 405] width 85 height 32
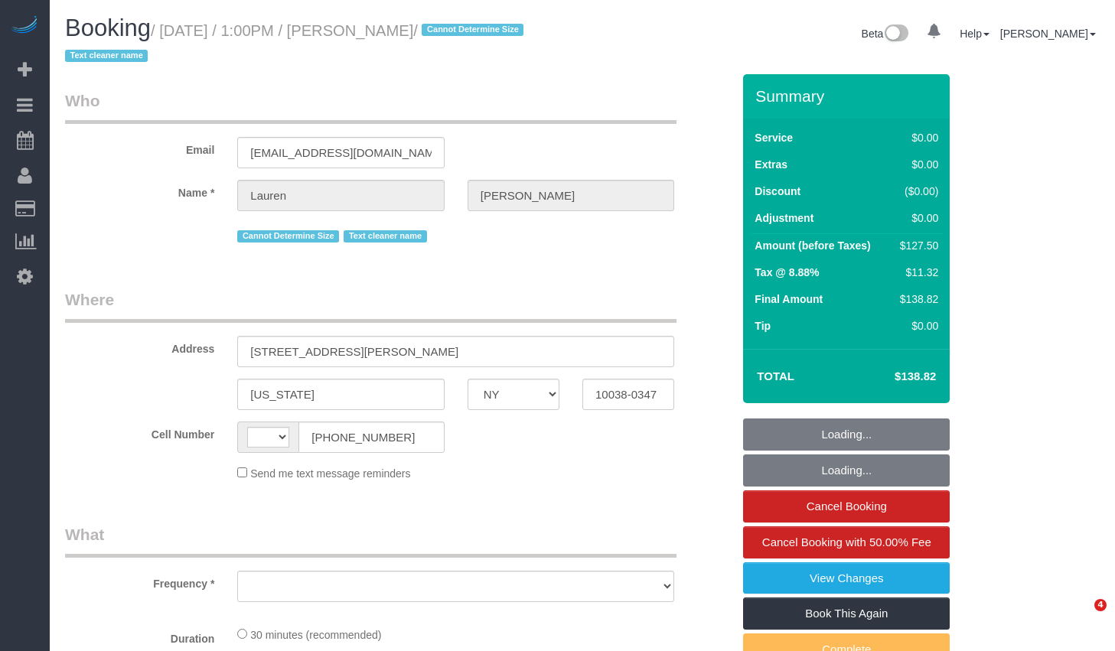
select select "NY"
select select "string:[GEOGRAPHIC_DATA]"
select select "object:727"
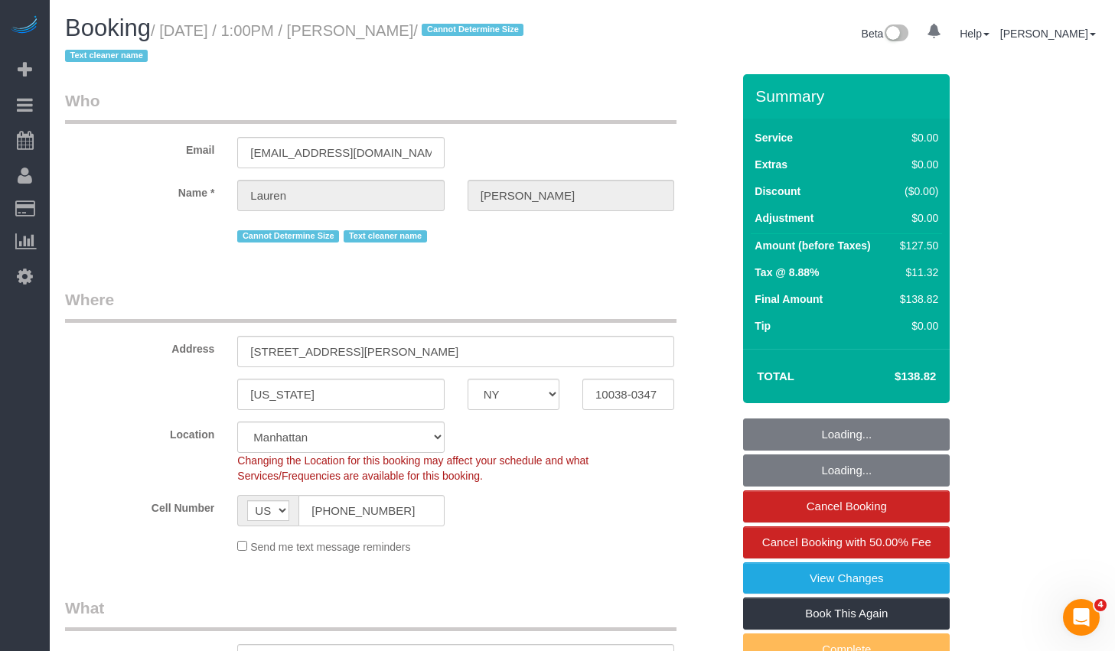
select select "string:stripe-pm_1REMk24VGloSiKo7t1T9C341"
click at [535, 71] on div "Booking / September 04, 2025 / 1:00PM / Lauren Dana / Cannot Determine Size Tex…" at bounding box center [318, 44] width 529 height 59
select select "number:89"
select select "number:90"
select select "number:15"
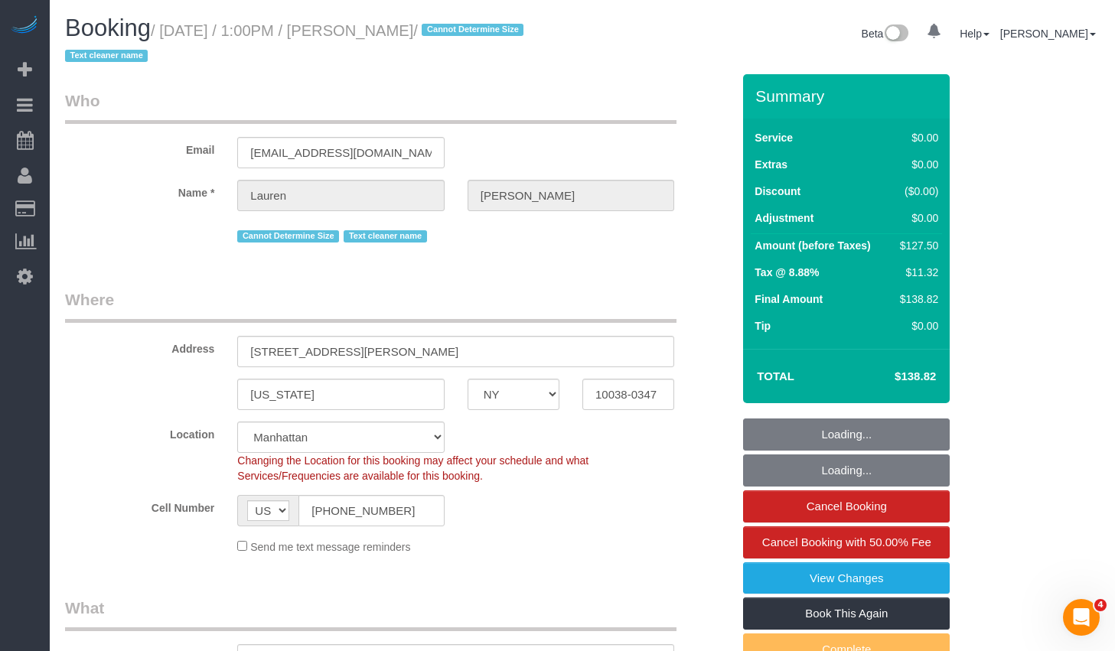
select select "number:5"
select select "object:981"
select select "spot1"
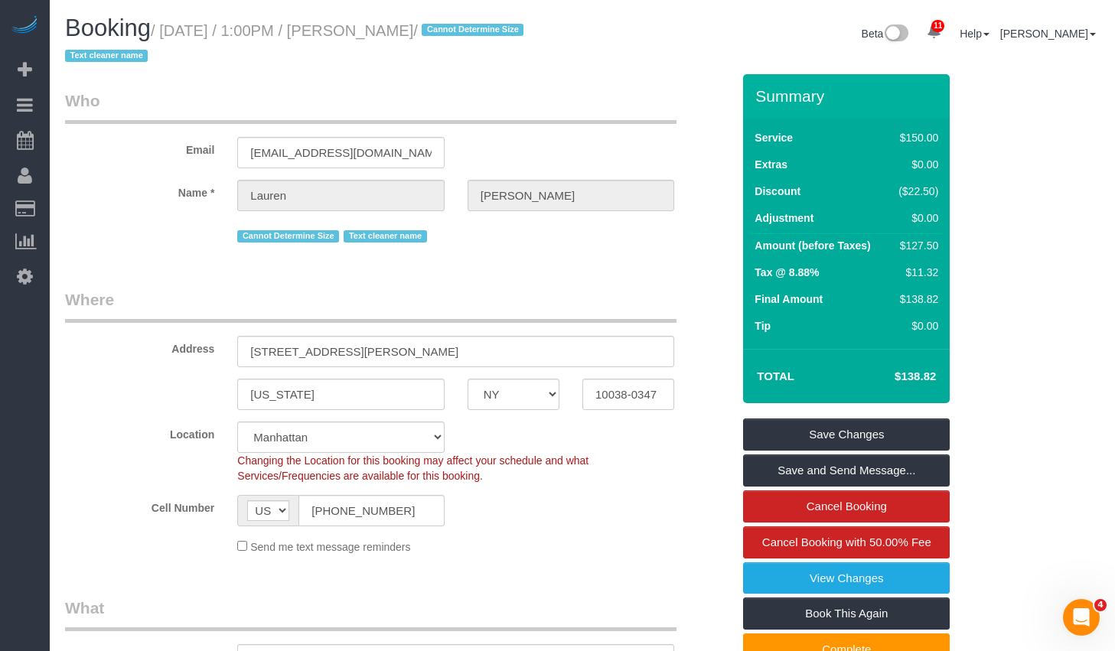
drag, startPoint x: 394, startPoint y: 31, endPoint x: 487, endPoint y: 24, distance: 92.9
click at [487, 24] on small "/ September 04, 2025 / 1:00PM / Lauren Dana / Cannot Determine Size Text cleane…" at bounding box center [296, 43] width 463 height 43
copy small "Lauren Dana"
click at [427, 500] on input "(973) 476-2046" at bounding box center [370, 510] width 145 height 31
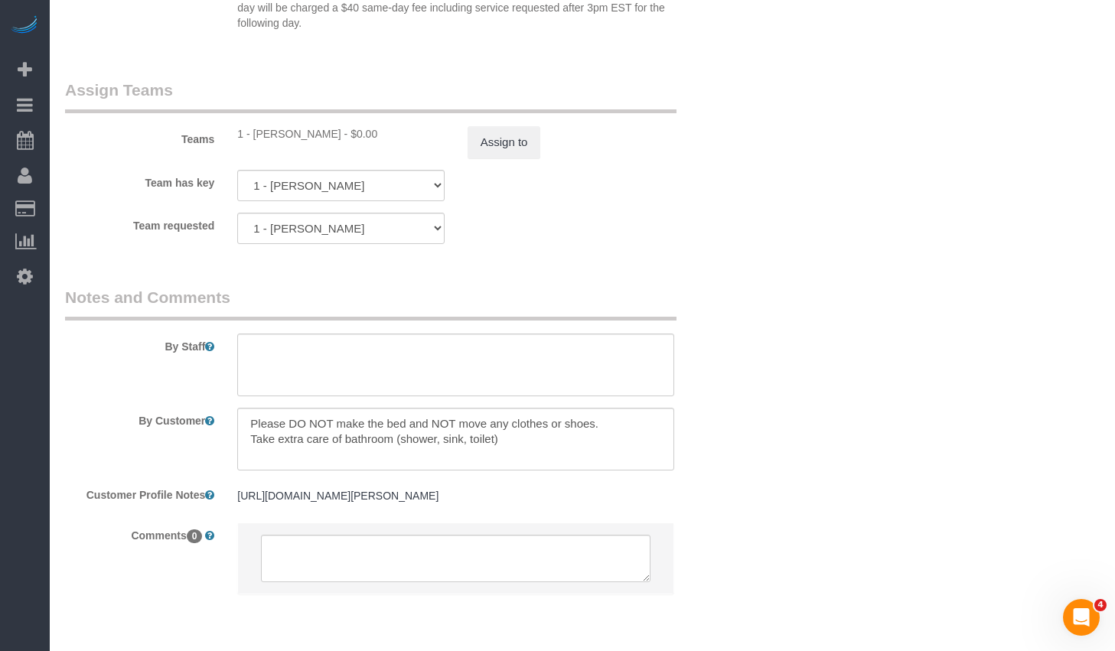
scroll to position [2094, 0]
